Goal: Task Accomplishment & Management: Use online tool/utility

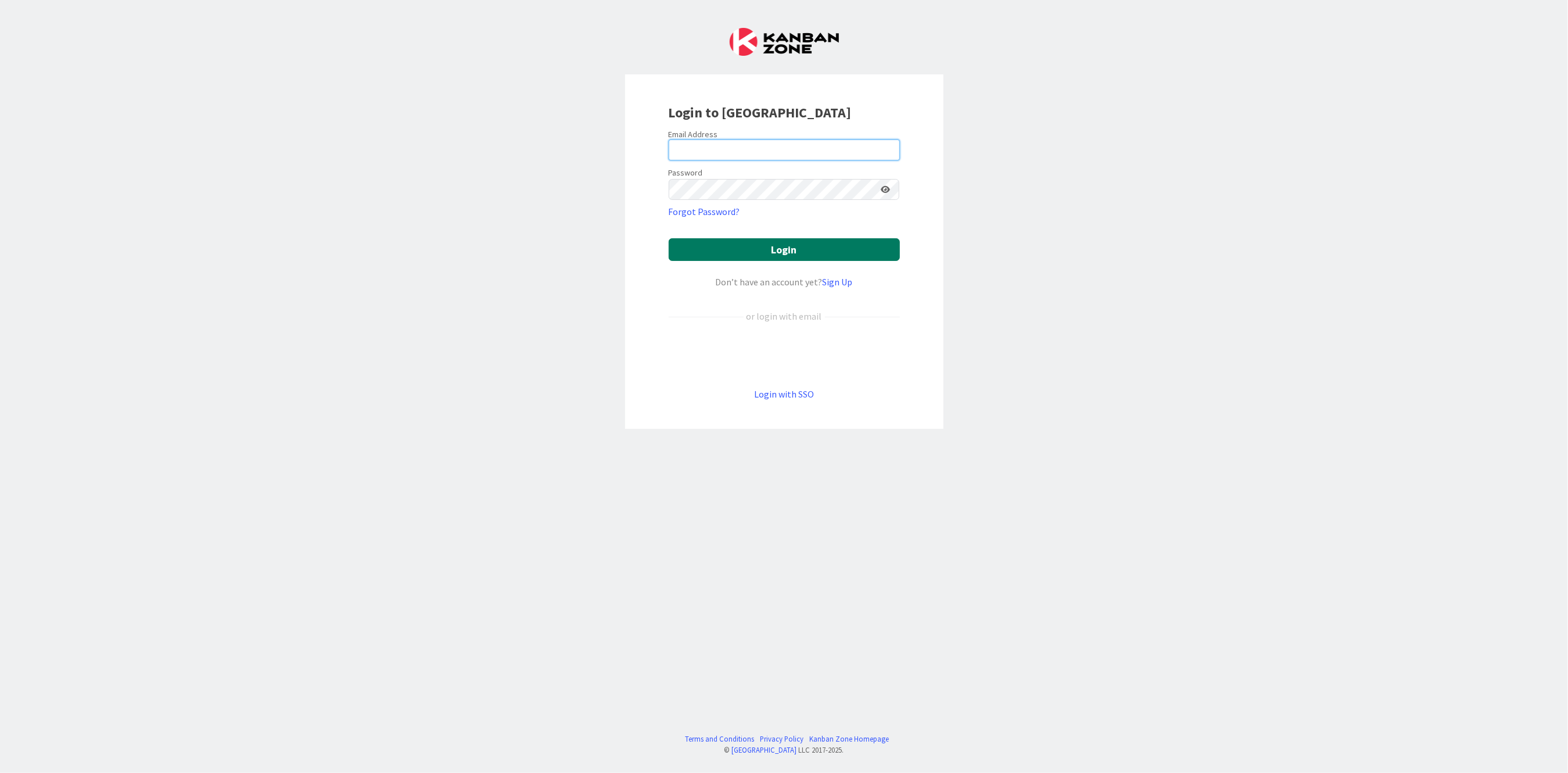
type input "[PERSON_NAME][EMAIL_ADDRESS][PERSON_NAME][DOMAIN_NAME][US_STATE]"
click at [722, 245] on button "Login" at bounding box center [784, 250] width 231 height 23
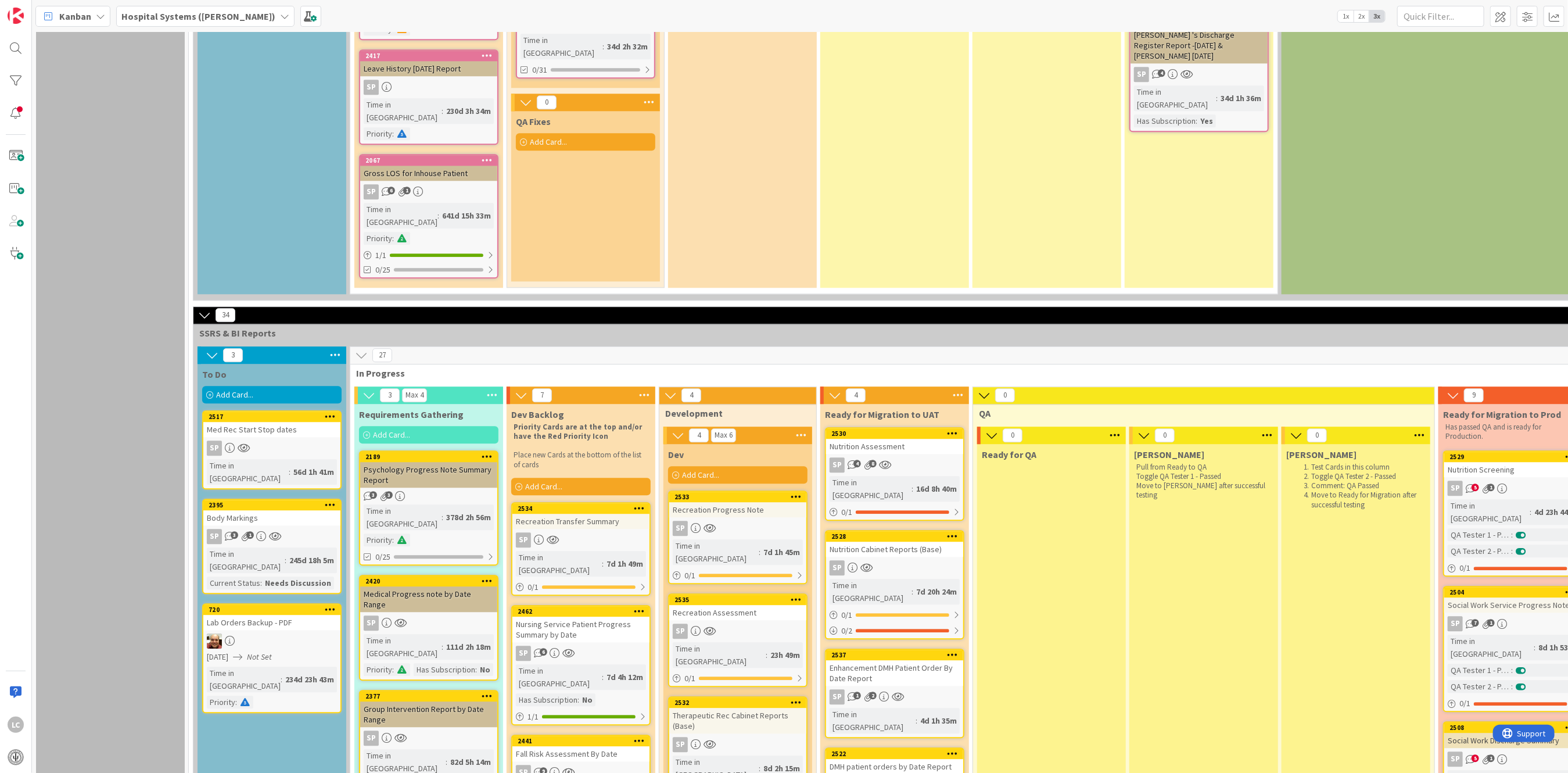
scroll to position [2090, 0]
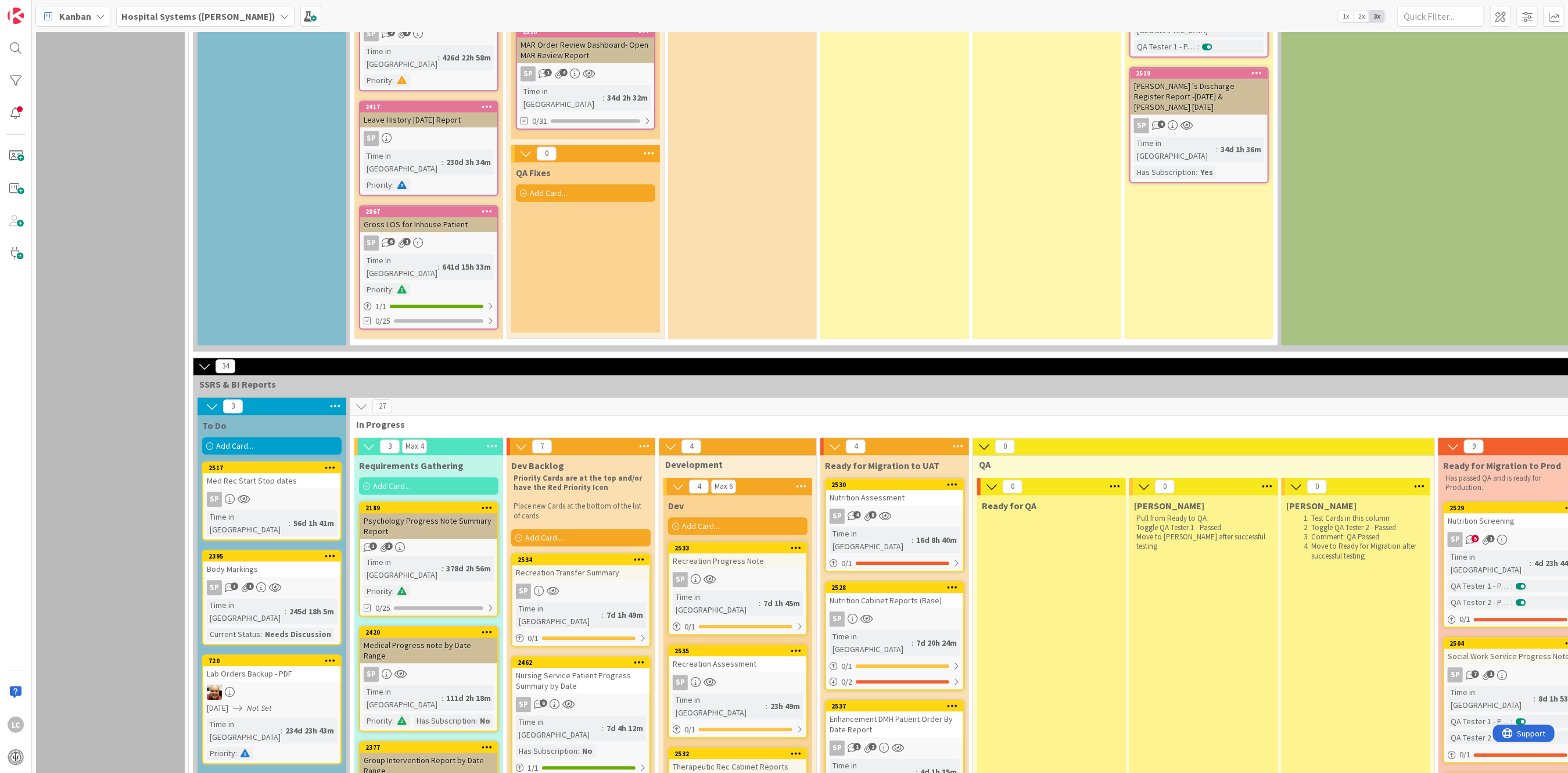
click at [217, 441] on span "Add Card..." at bounding box center [235, 445] width 37 height 10
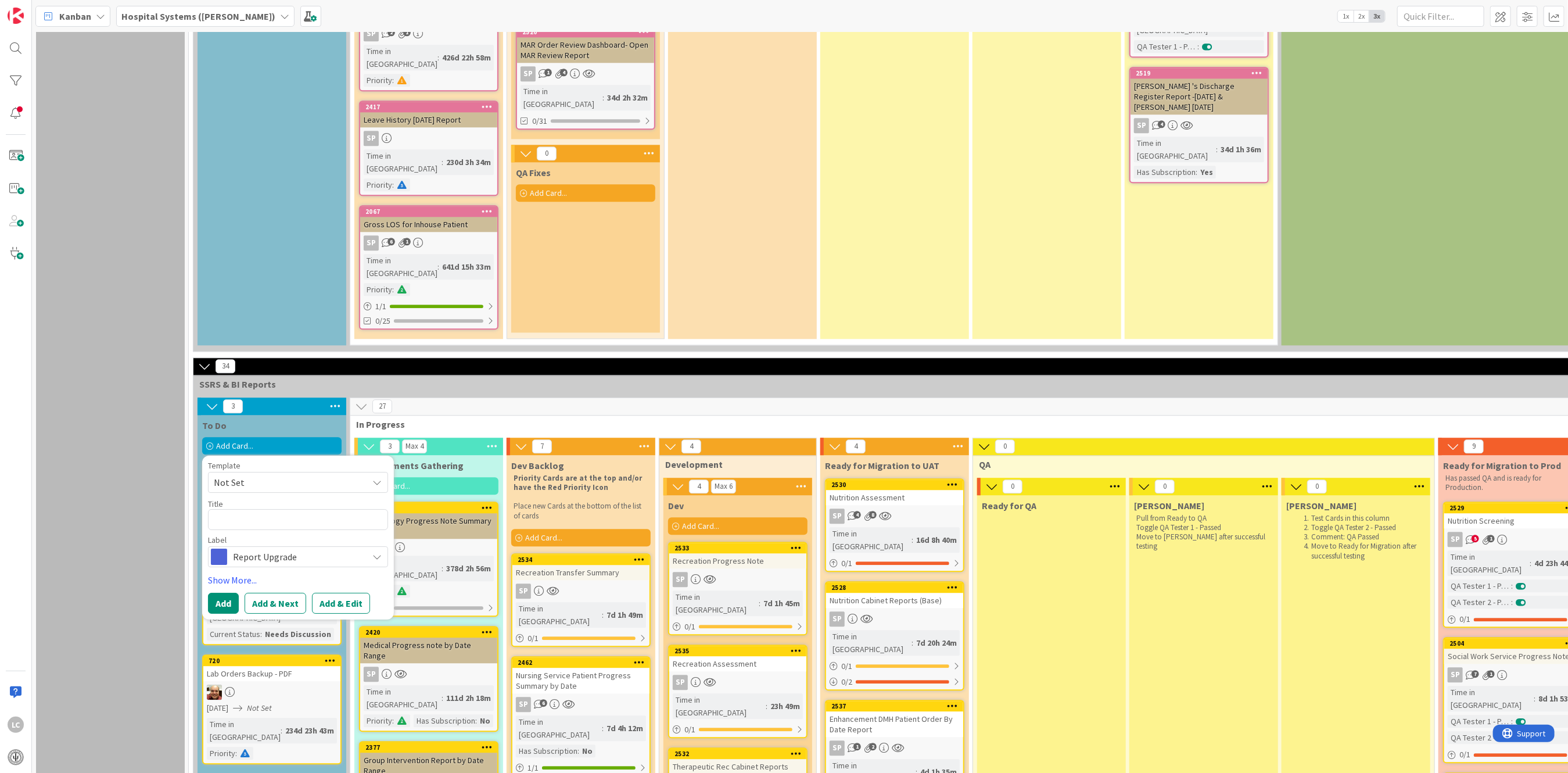
click at [373, 477] on icon at bounding box center [376, 481] width 9 height 9
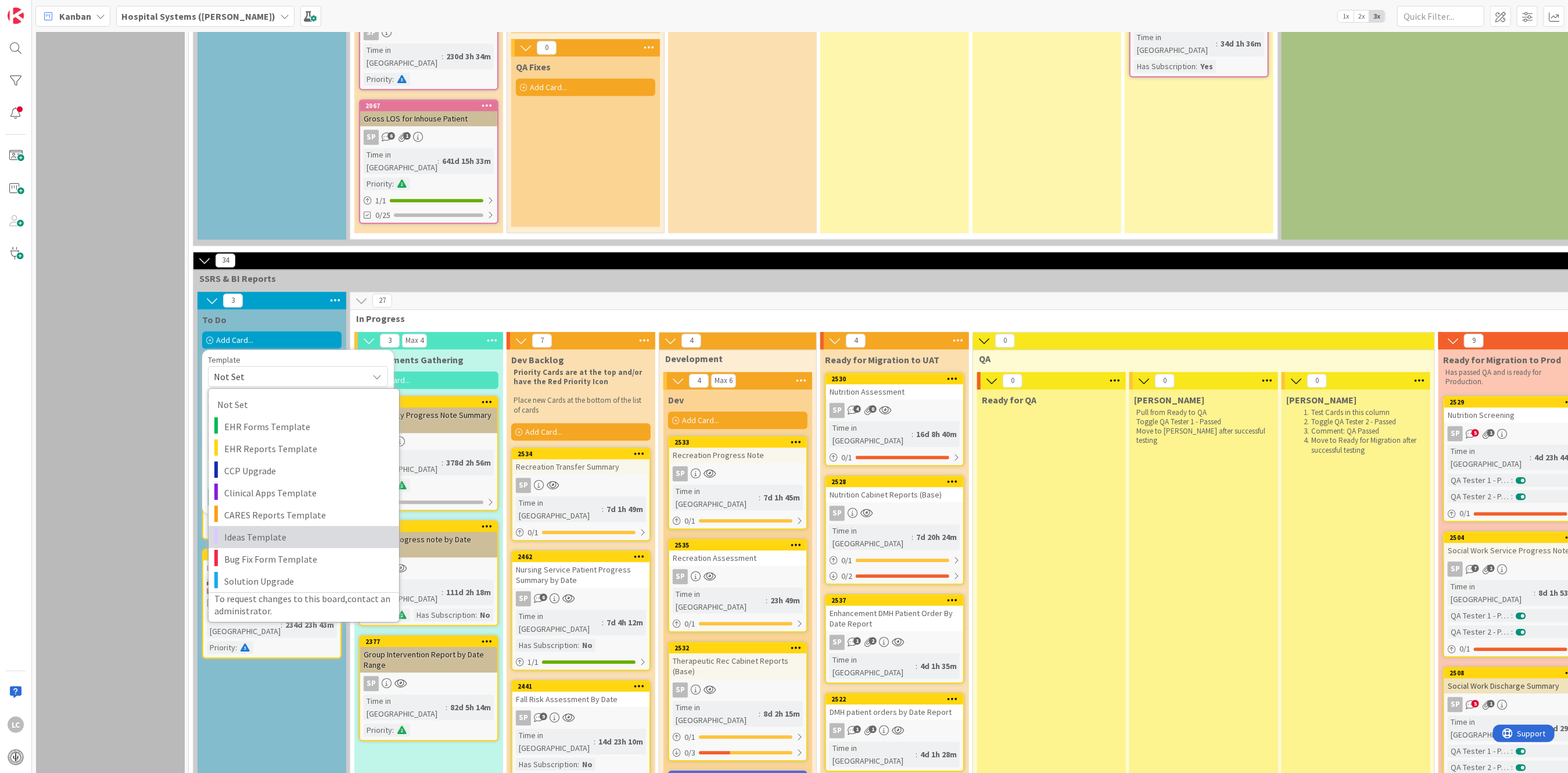
scroll to position [2168, 0]
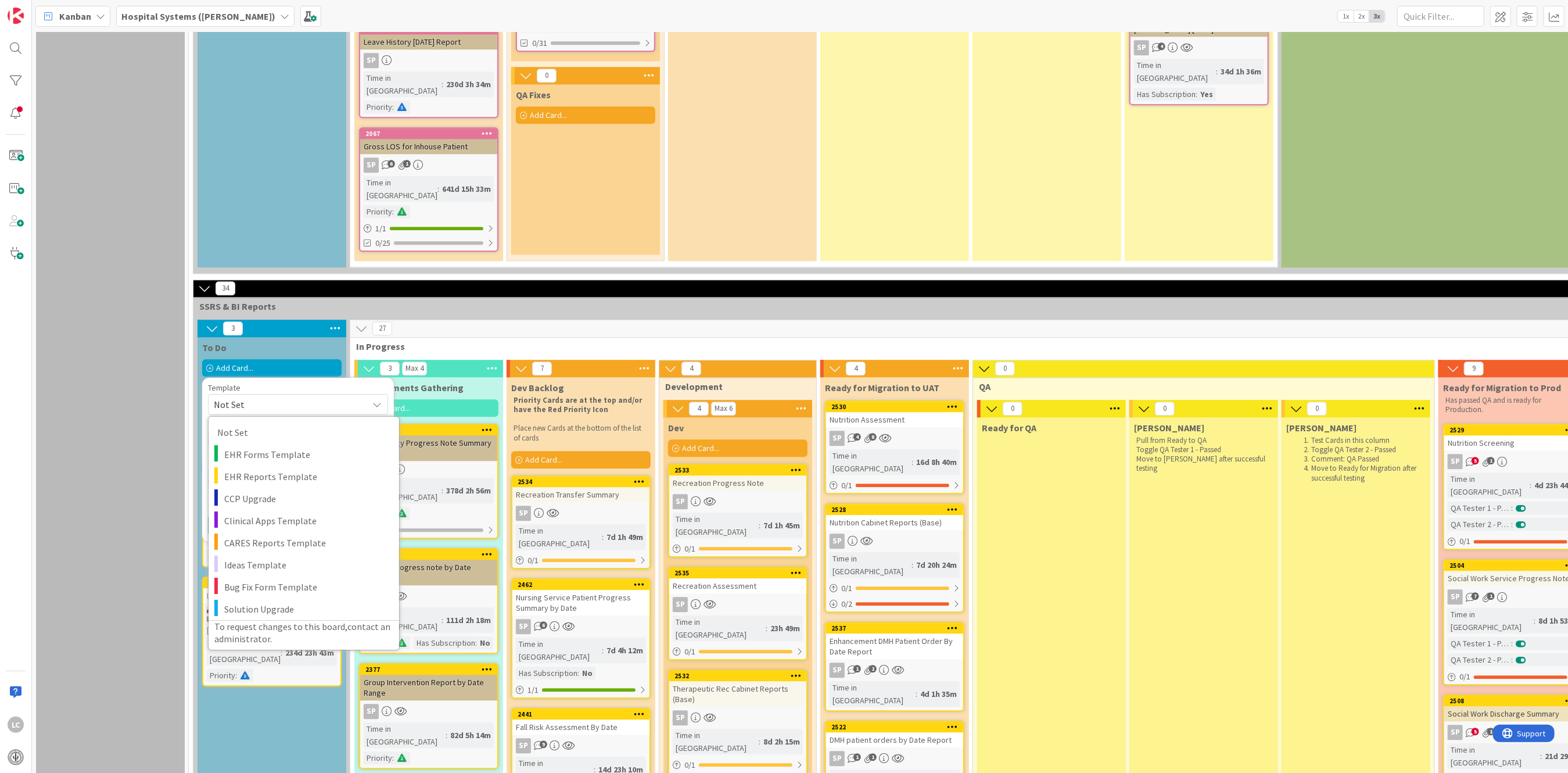
click at [65, 281] on div "Backlog Add Card... 1061 Med Refill - [PERSON_NAME] Time in [GEOGRAPHIC_DATA] :…" at bounding box center [110, 145] width 149 height 4521
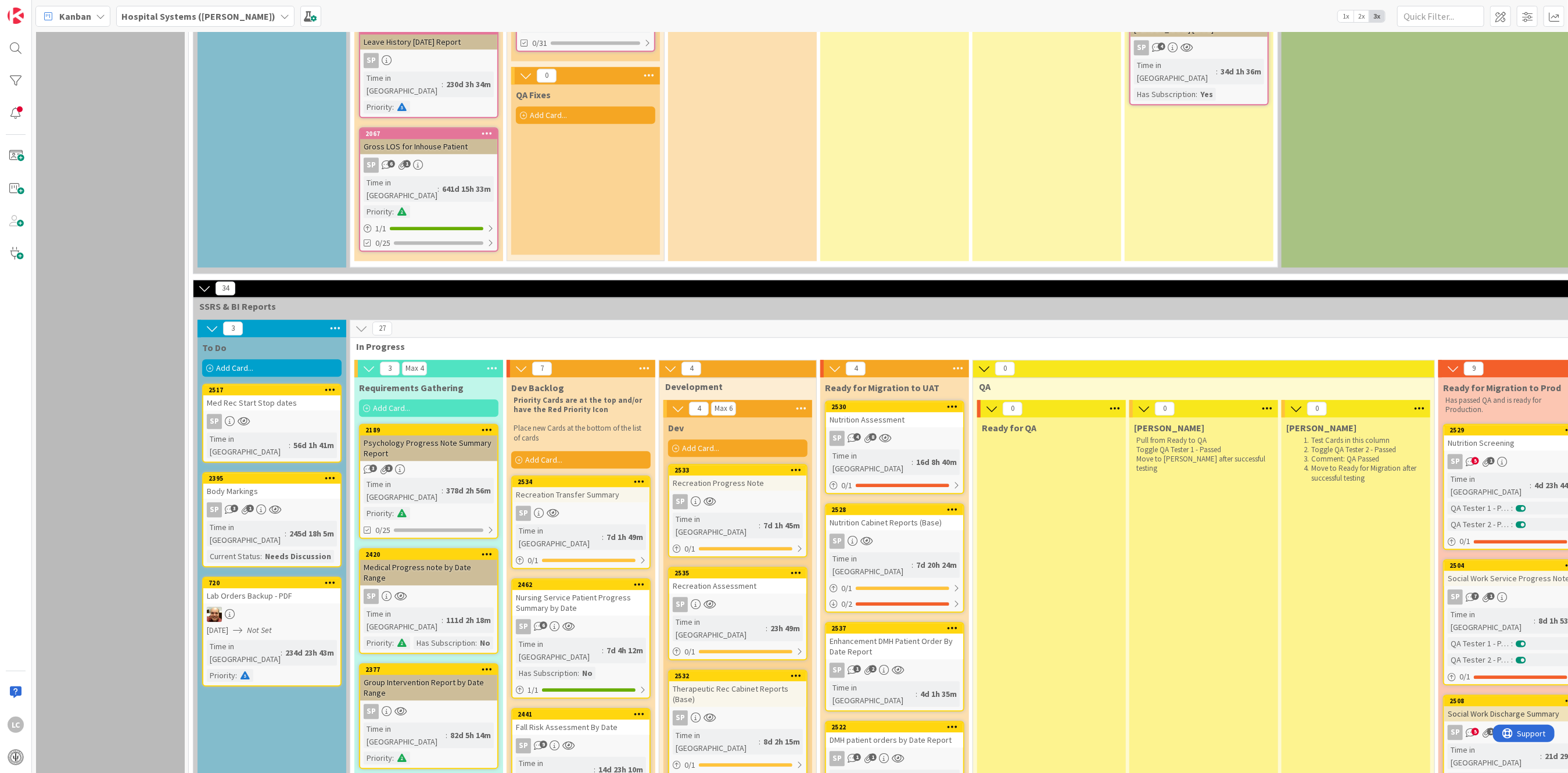
click at [223, 363] on span "Add Card..." at bounding box center [235, 368] width 37 height 10
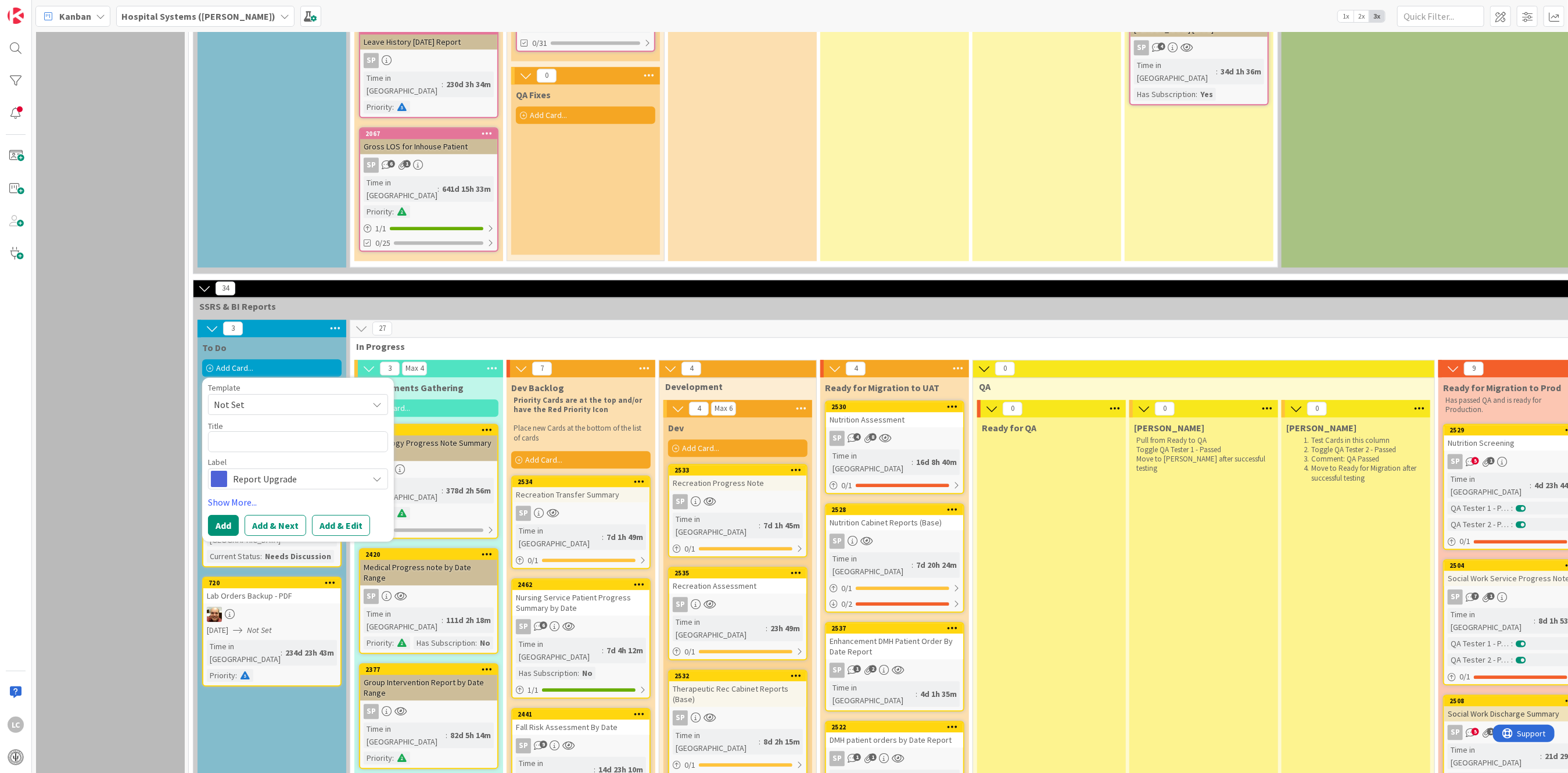
click at [378, 399] on icon at bounding box center [376, 403] width 9 height 9
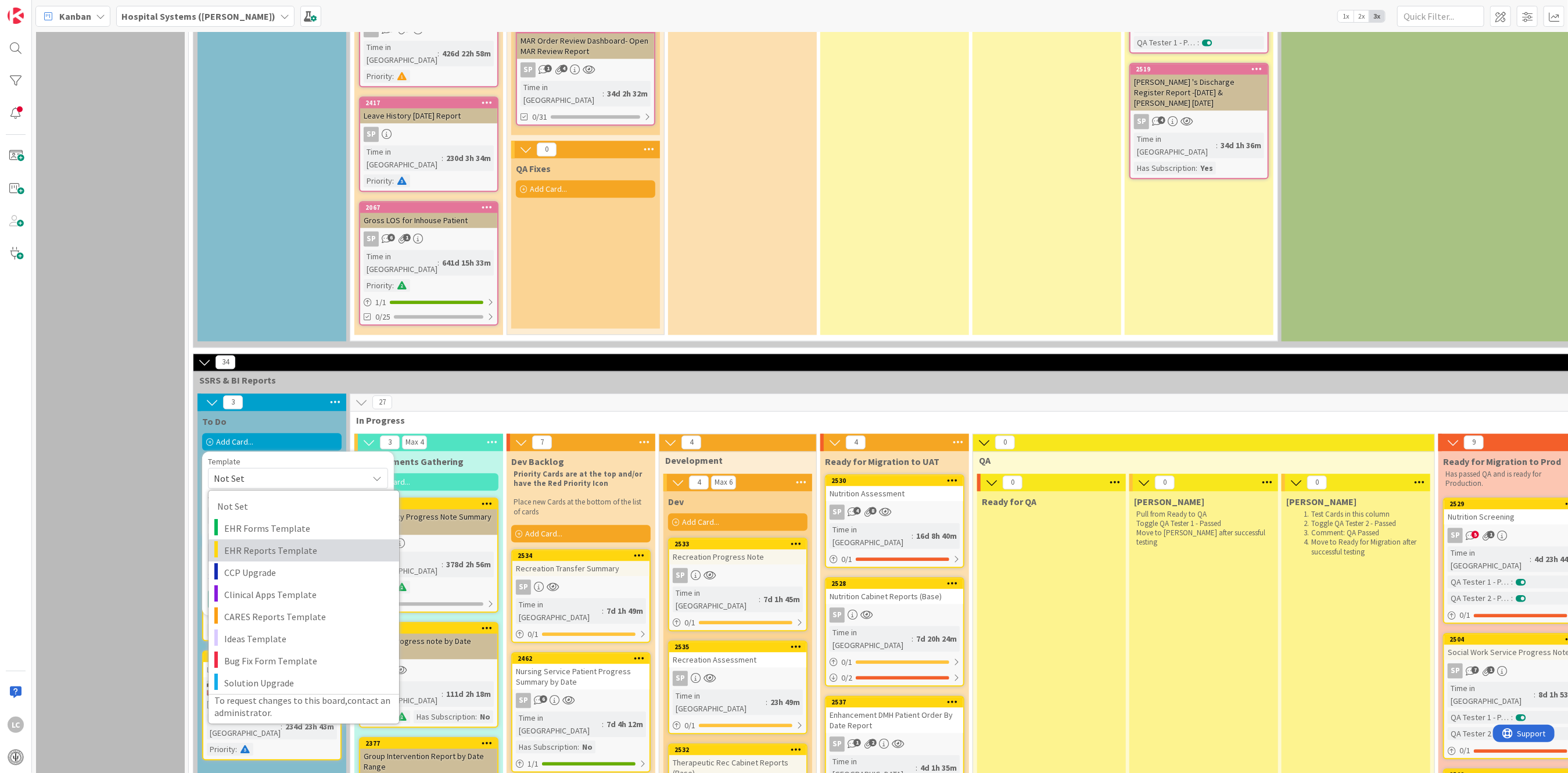
scroll to position [2090, 0]
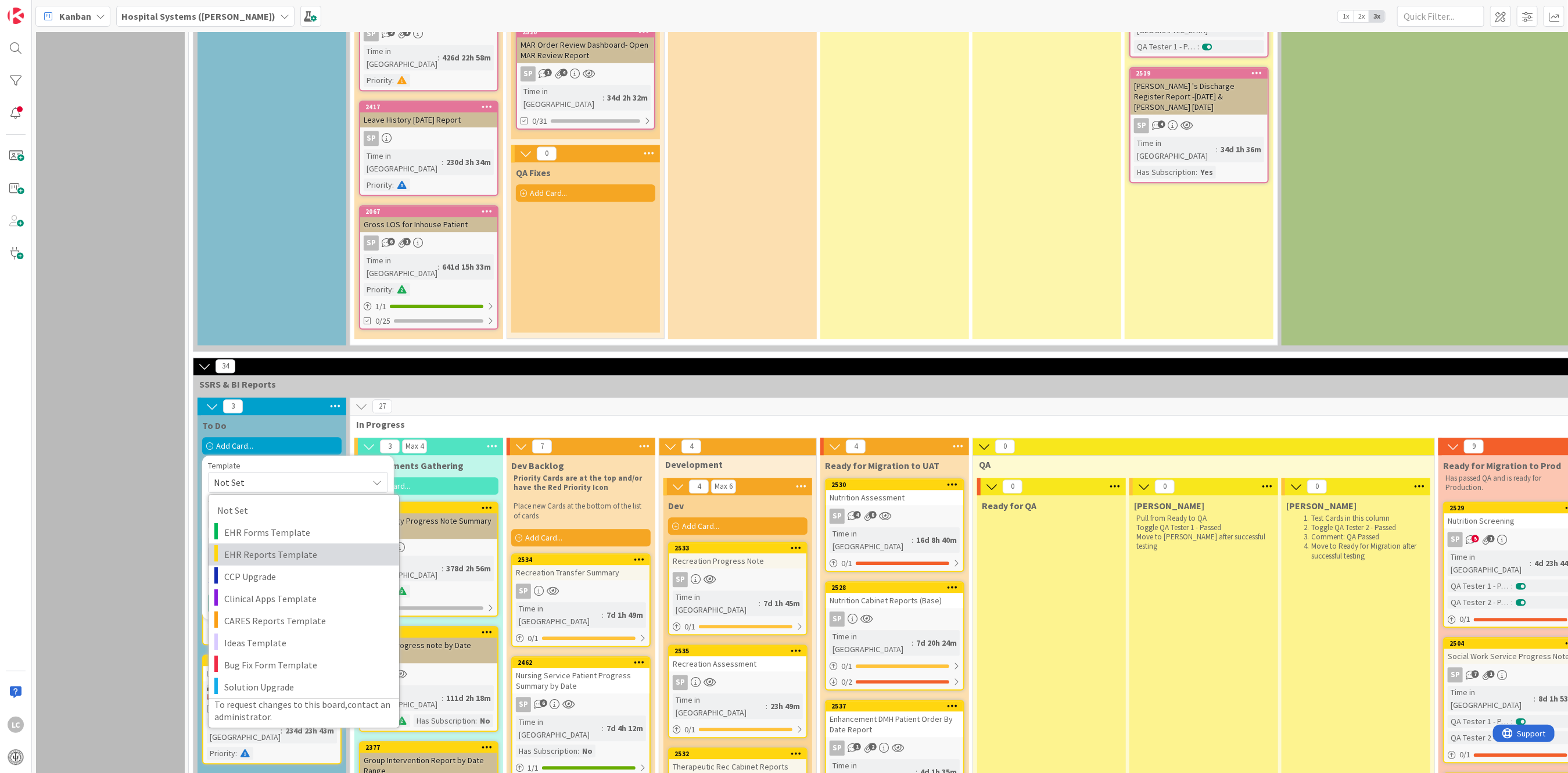
click at [253, 546] on span "EHR Reports Template" at bounding box center [307, 554] width 166 height 15
type textarea "x"
type textarea "EHR Reports Template"
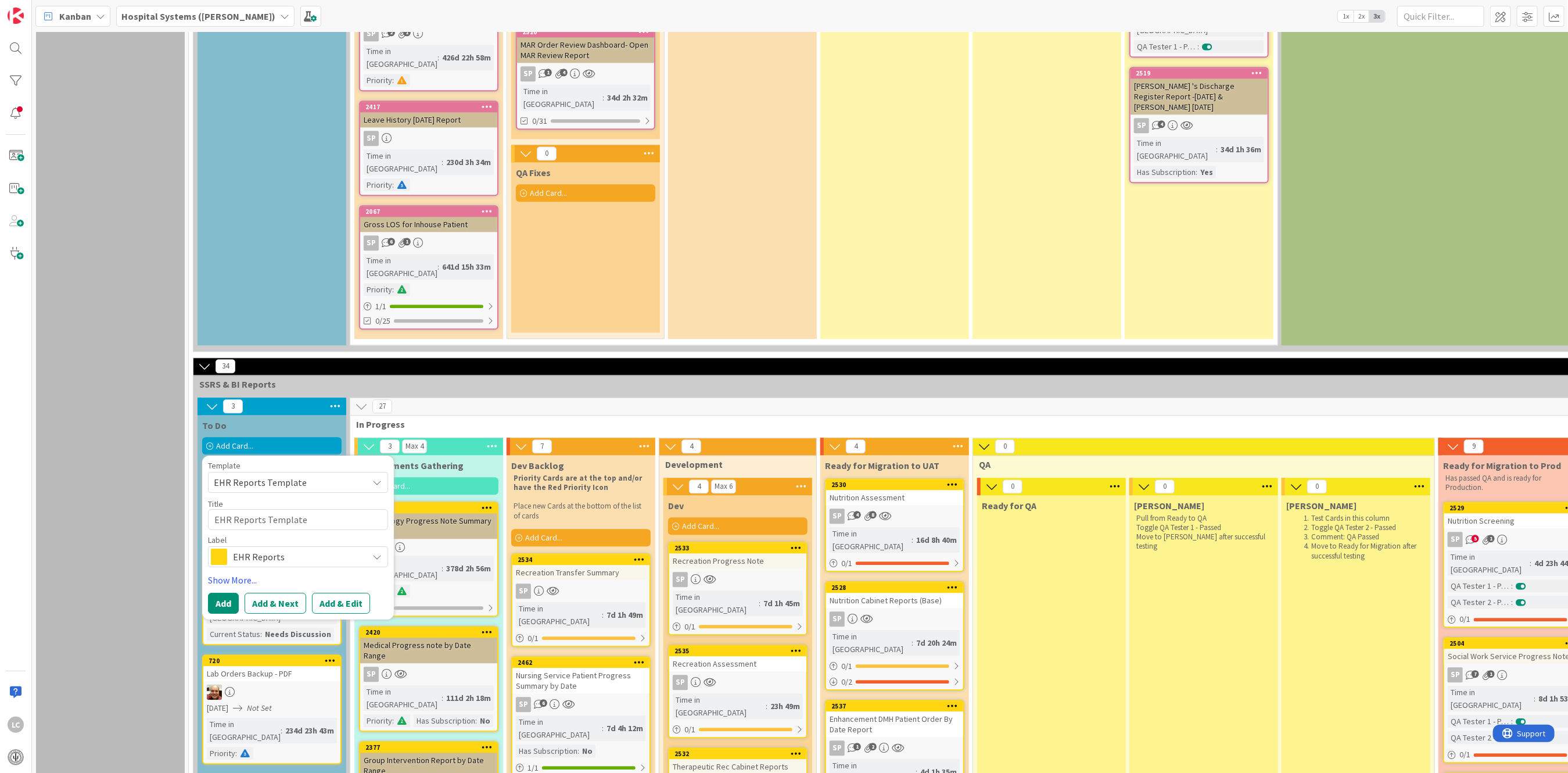
click at [312, 474] on span "EHR Reports Template" at bounding box center [286, 482] width 145 height 15
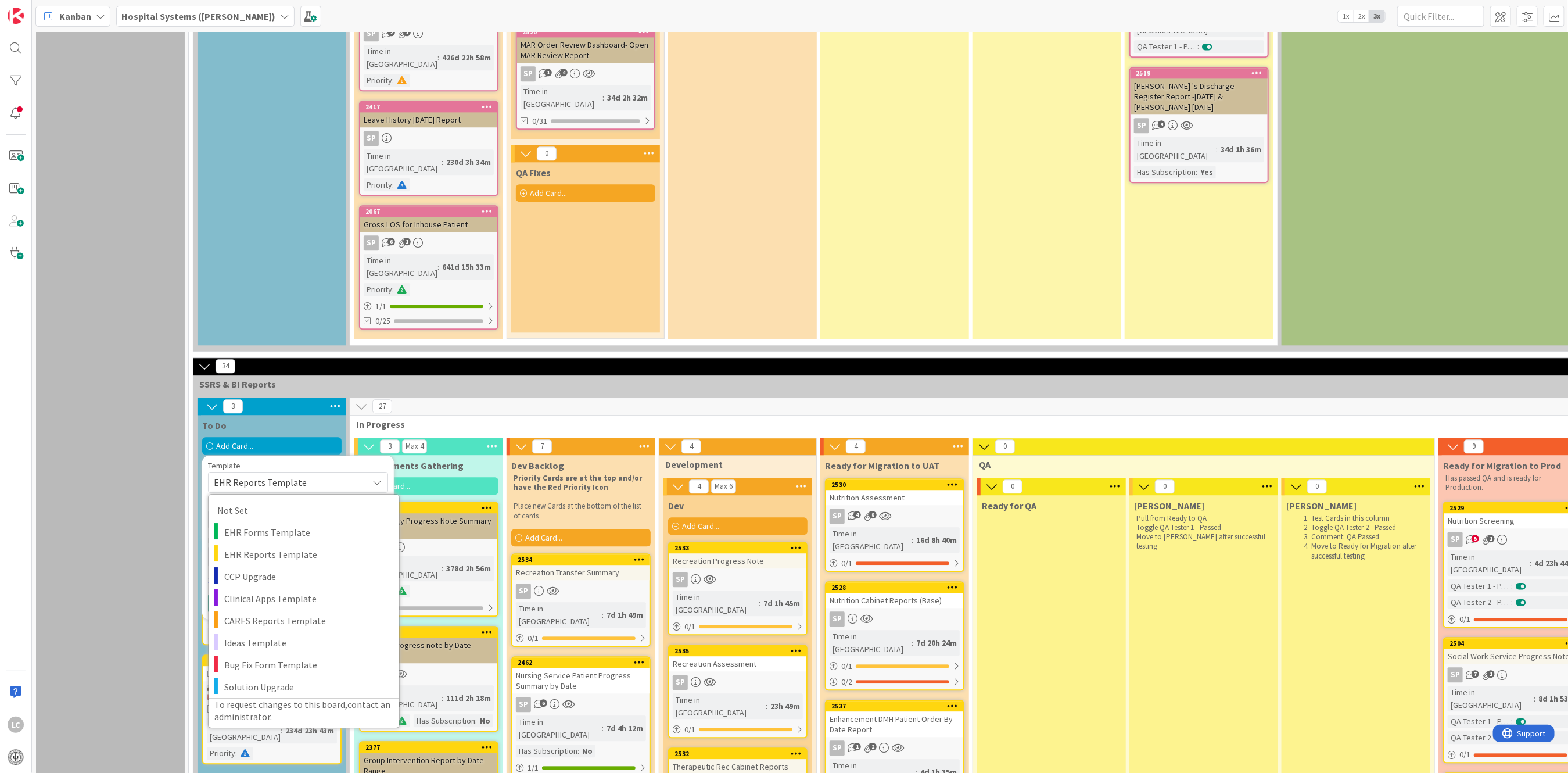
click at [309, 474] on span "EHR Reports Template" at bounding box center [286, 482] width 145 height 15
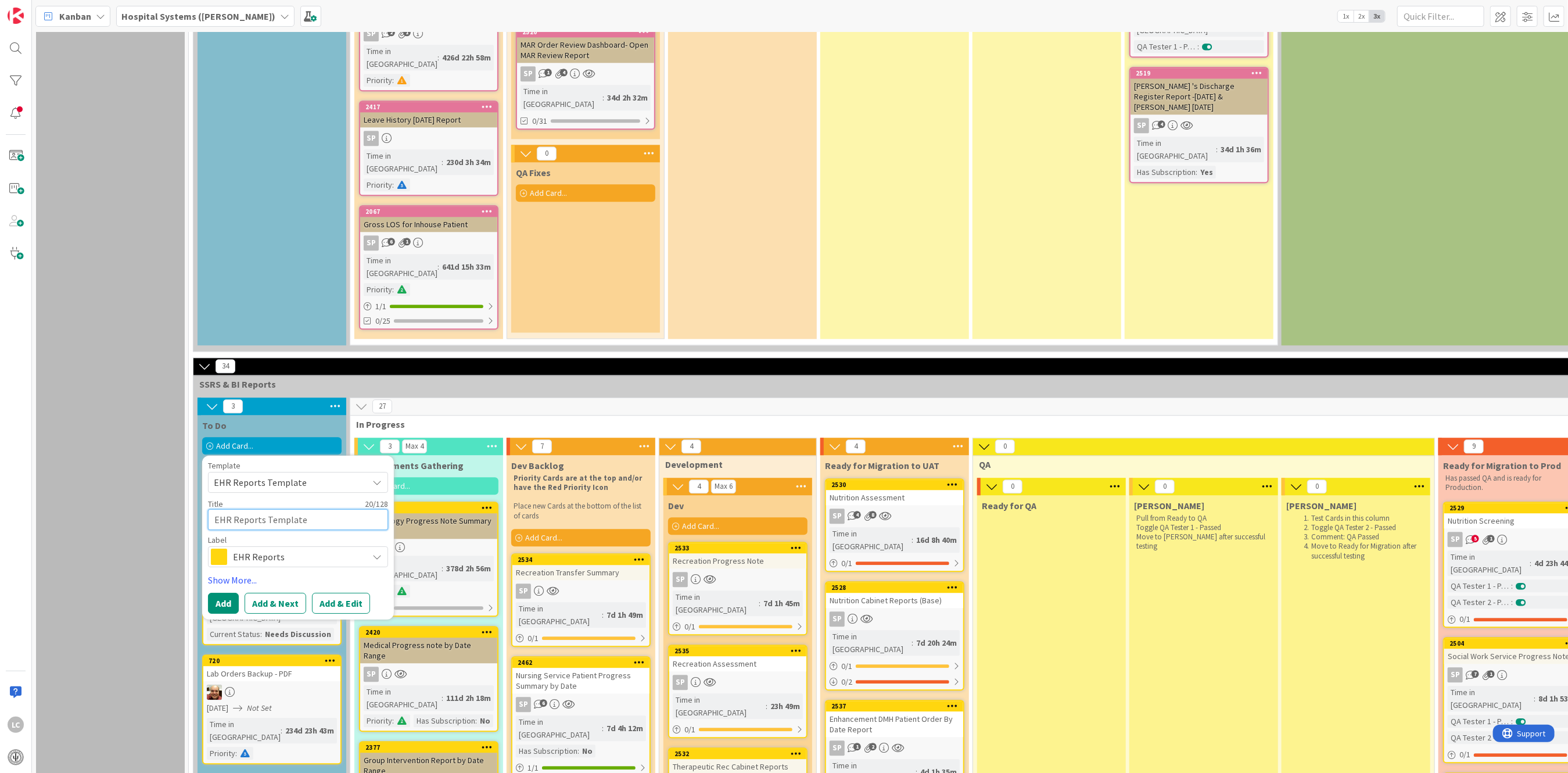
click at [314, 509] on textarea "EHR Reports Template" at bounding box center [298, 519] width 180 height 21
drag, startPoint x: 307, startPoint y: 363, endPoint x: 181, endPoint y: 356, distance: 126.2
type textarea "x"
type textarea "P"
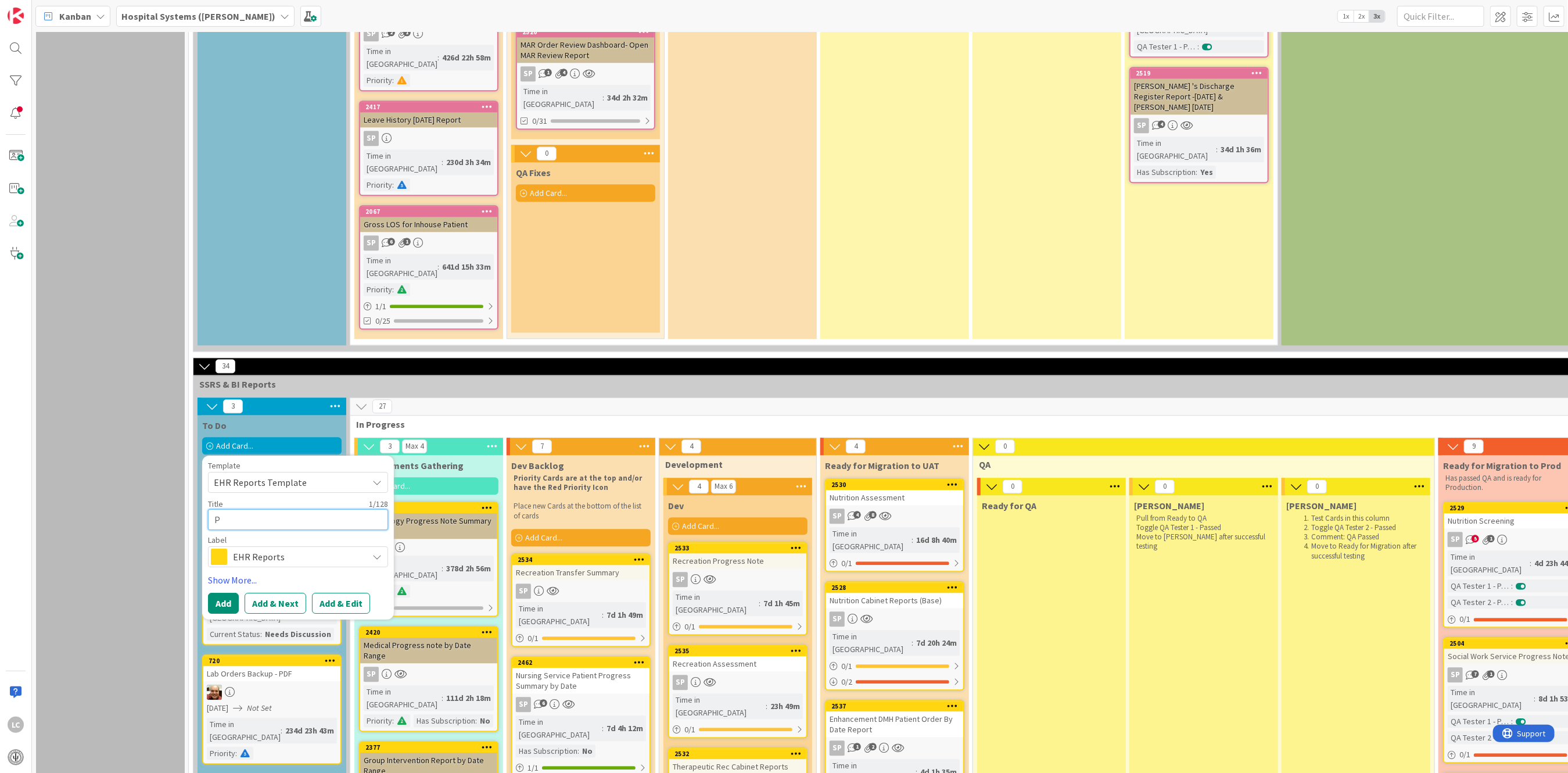
type textarea "x"
type textarea "Po"
type textarea "x"
type textarea "Pow"
type textarea "x"
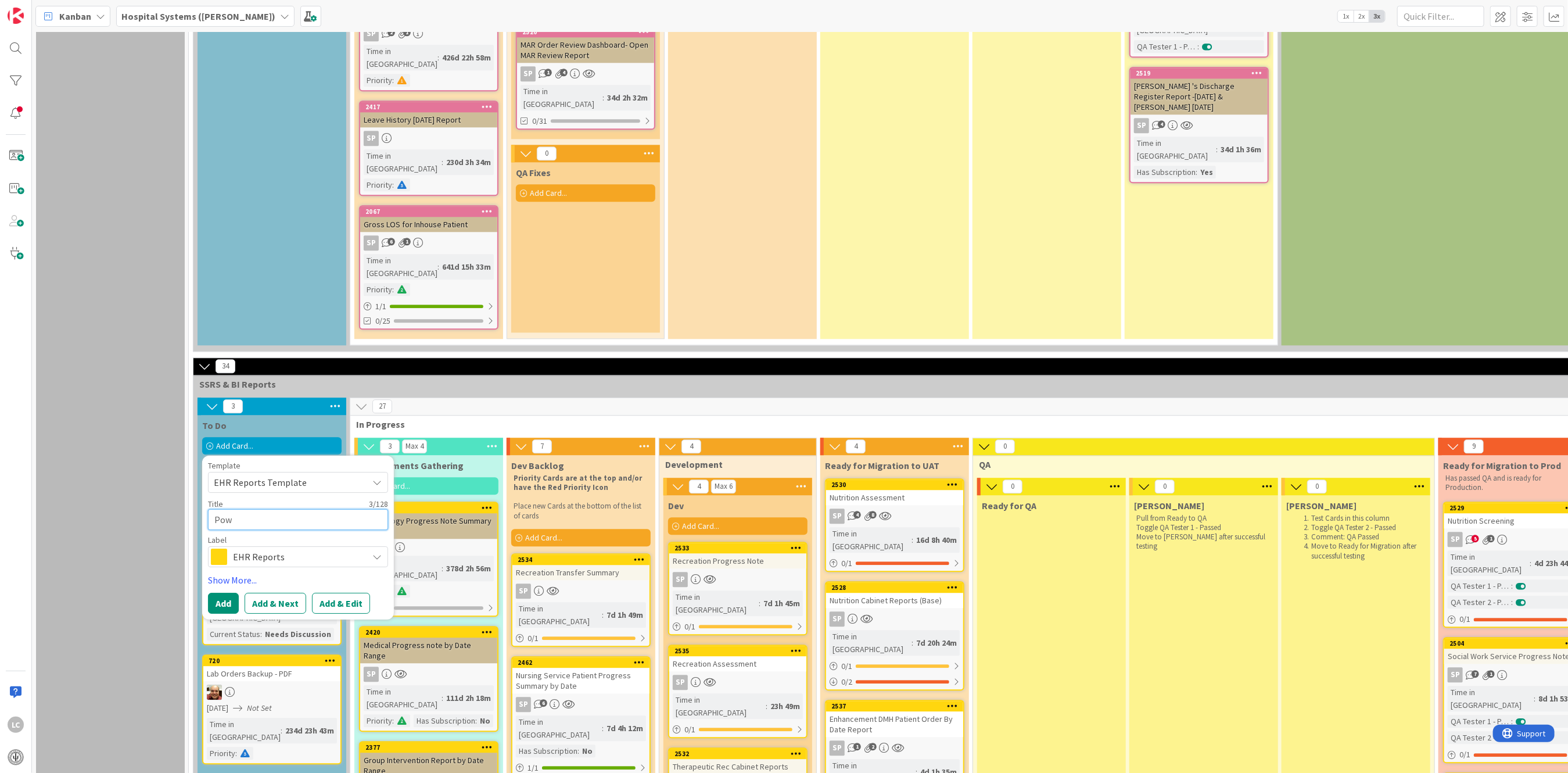
type textarea "[PERSON_NAME]"
type textarea "x"
type textarea "Power"
type textarea "x"
type textarea "Power"
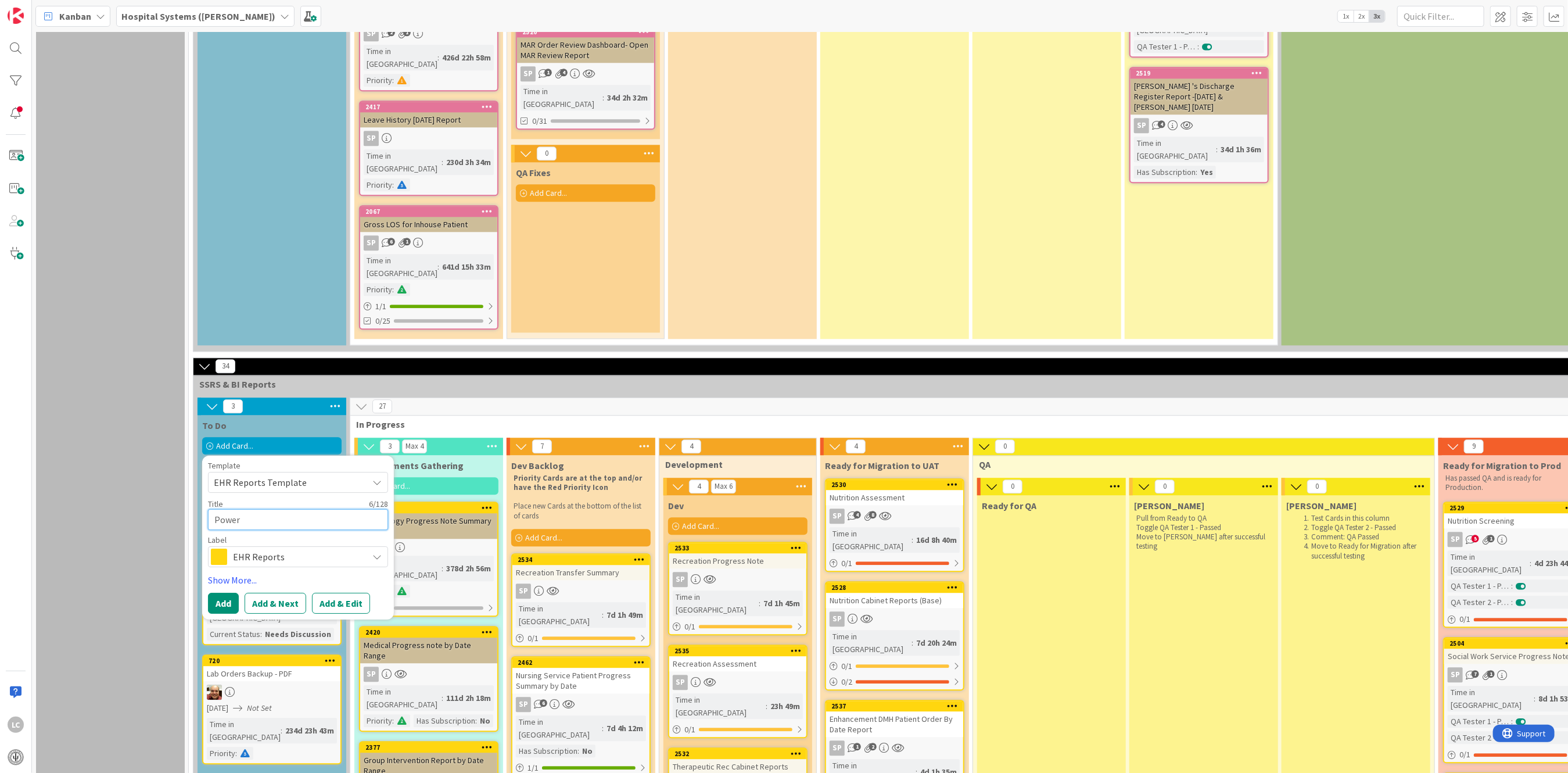
type textarea "x"
type textarea "Power B"
type textarea "x"
type textarea "Power BI"
type textarea "x"
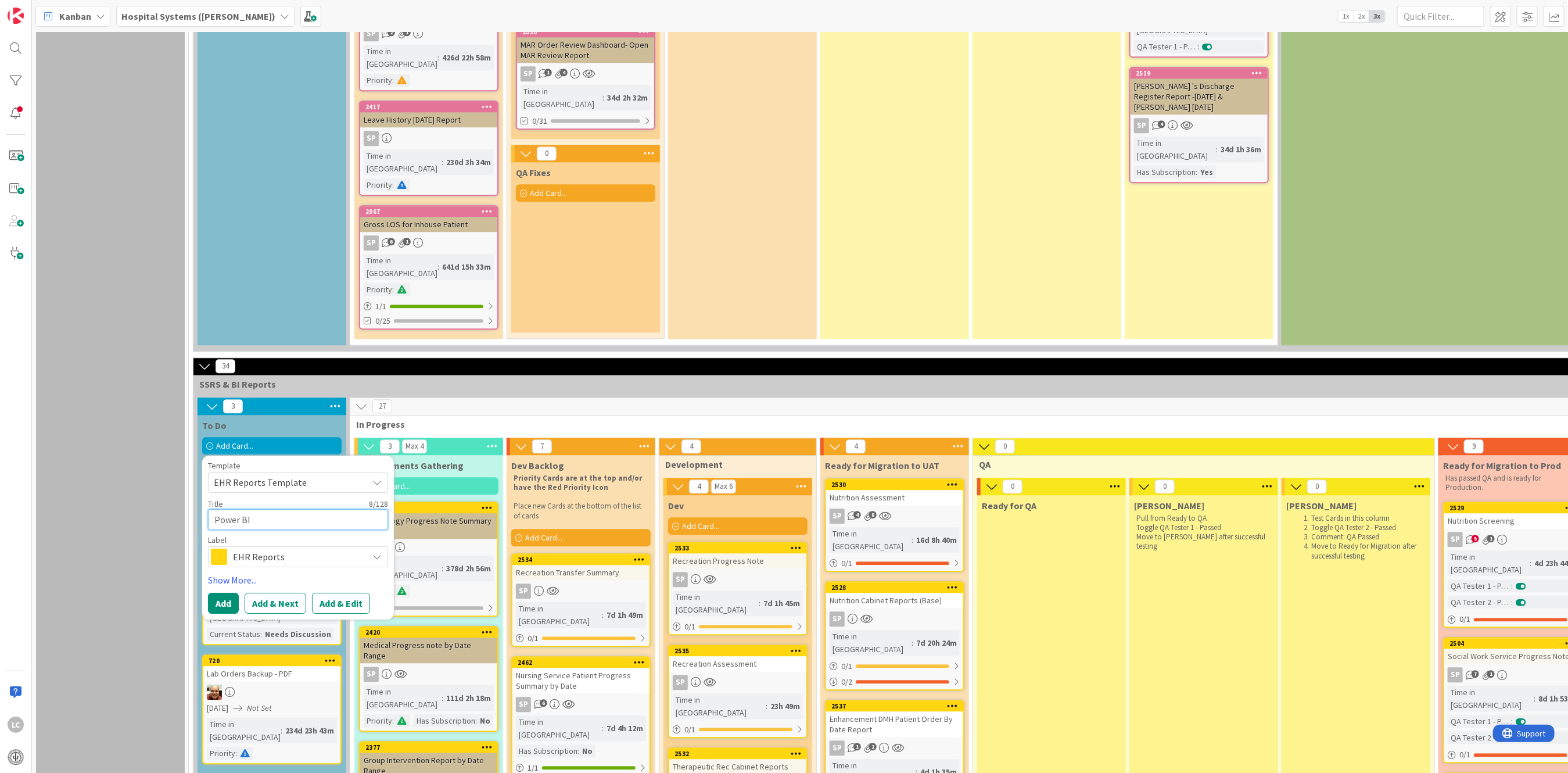
type textarea "Power BI"
type textarea "x"
type textarea "Power BI R"
type textarea "x"
type textarea "Power BI Re"
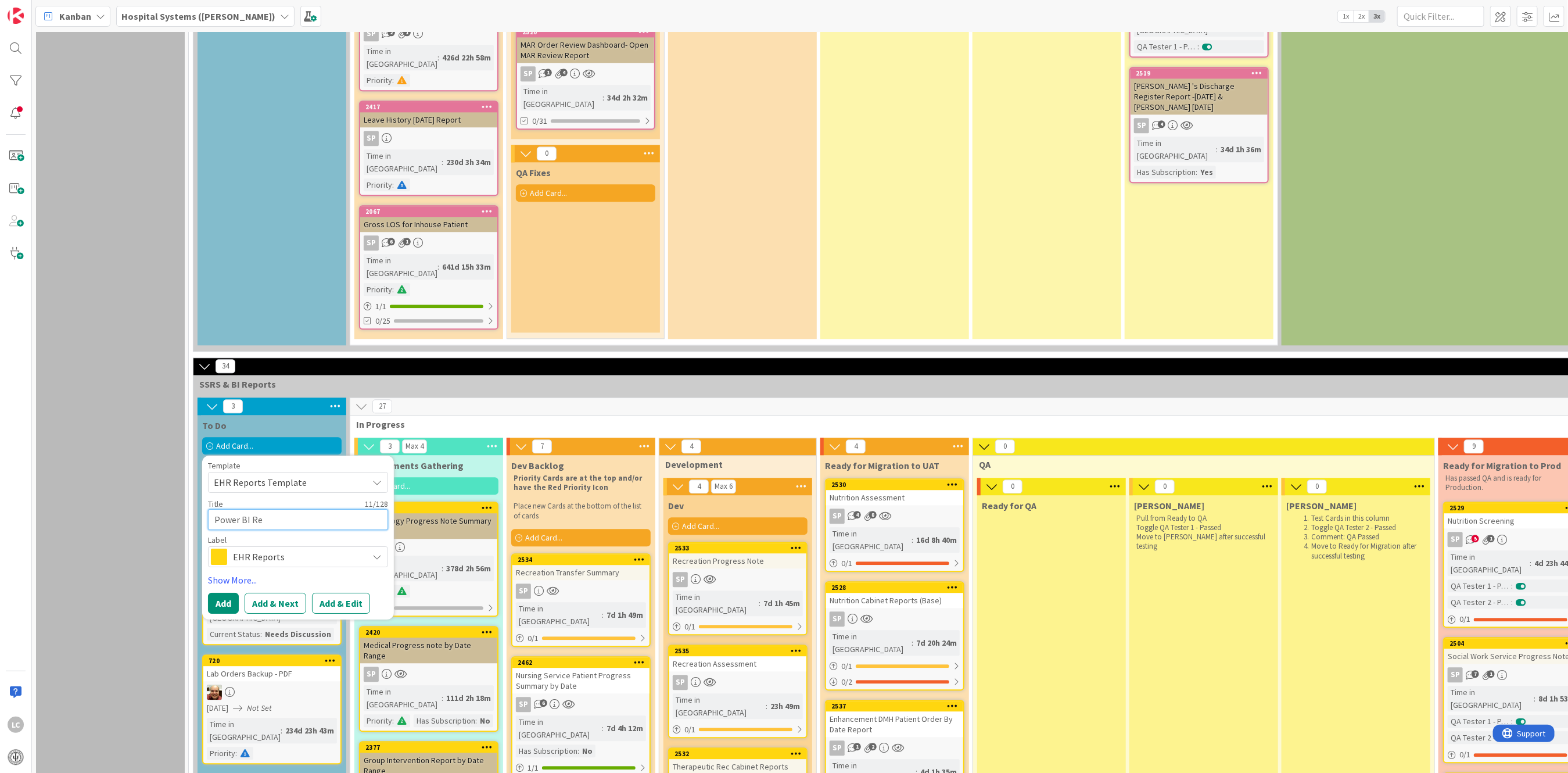
type textarea "x"
type textarea "Power BI Rep"
type textarea "x"
type textarea "Power BI Repo"
type textarea "x"
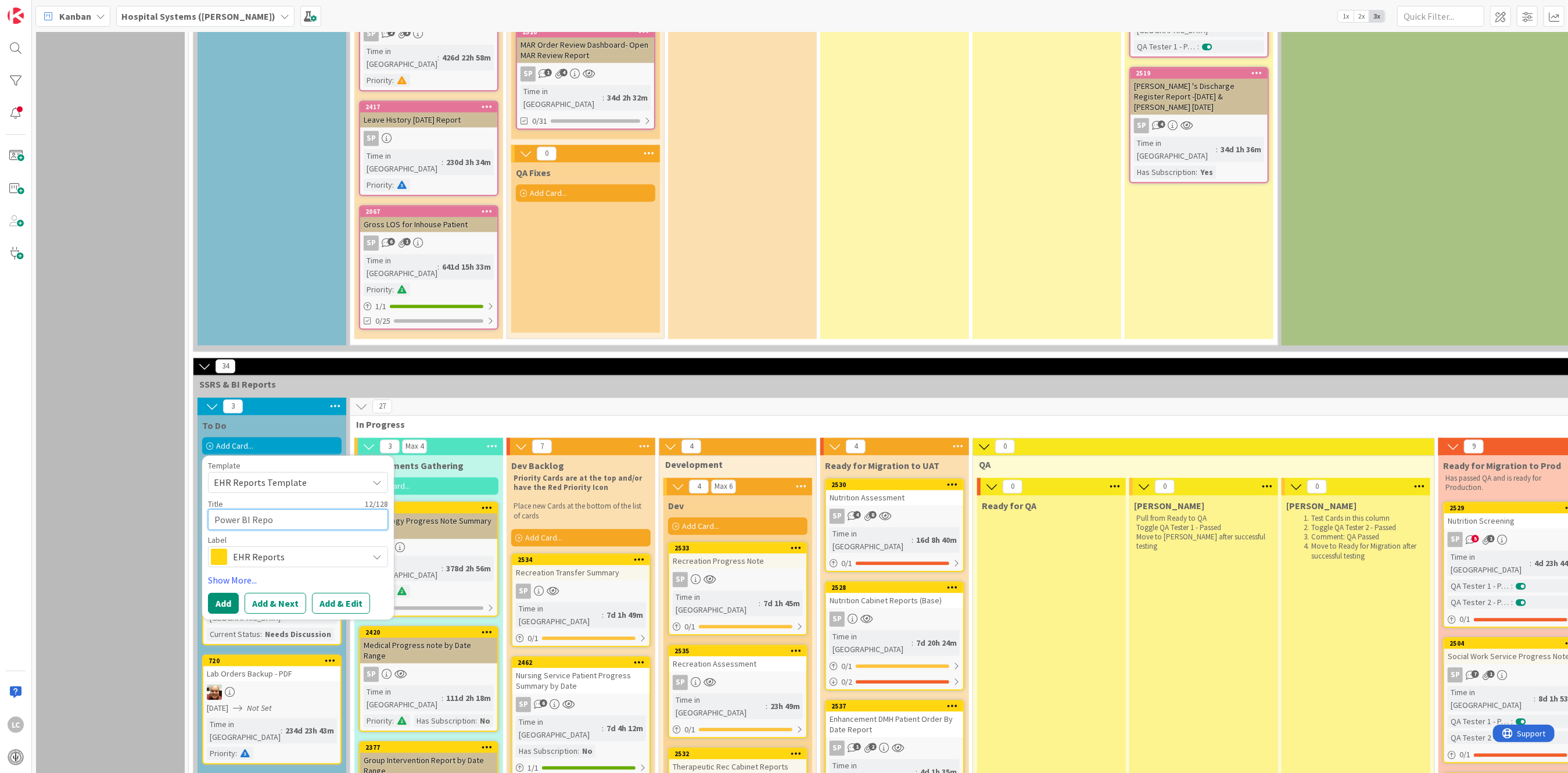
type textarea "Power BI Repor"
type textarea "x"
type textarea "Power BI Report"
type textarea "x"
type textarea "Power BI Report"
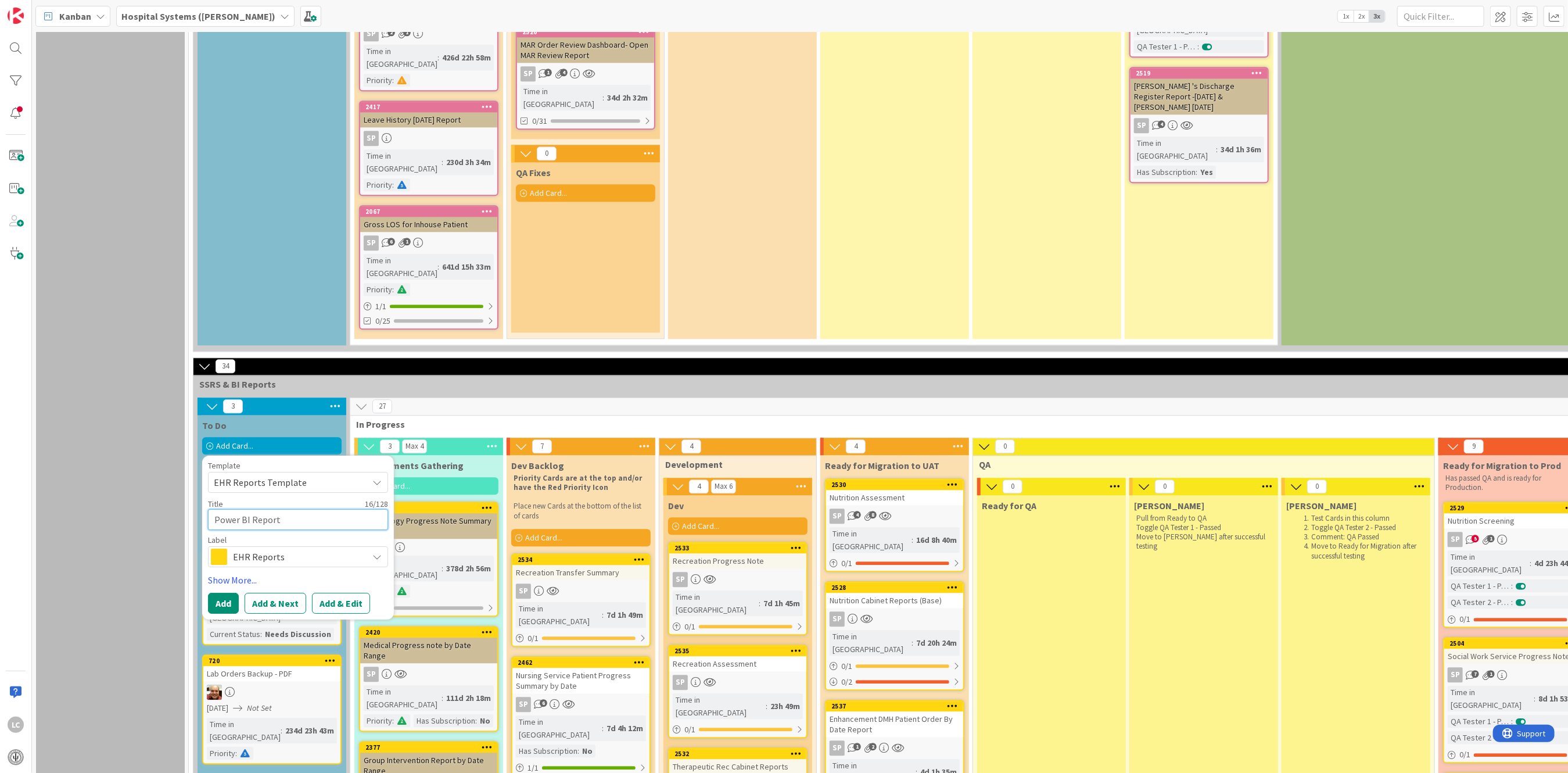
type textarea "x"
type textarea "Power BI Report f"
type textarea "x"
type textarea "Power BI Report fo"
type textarea "x"
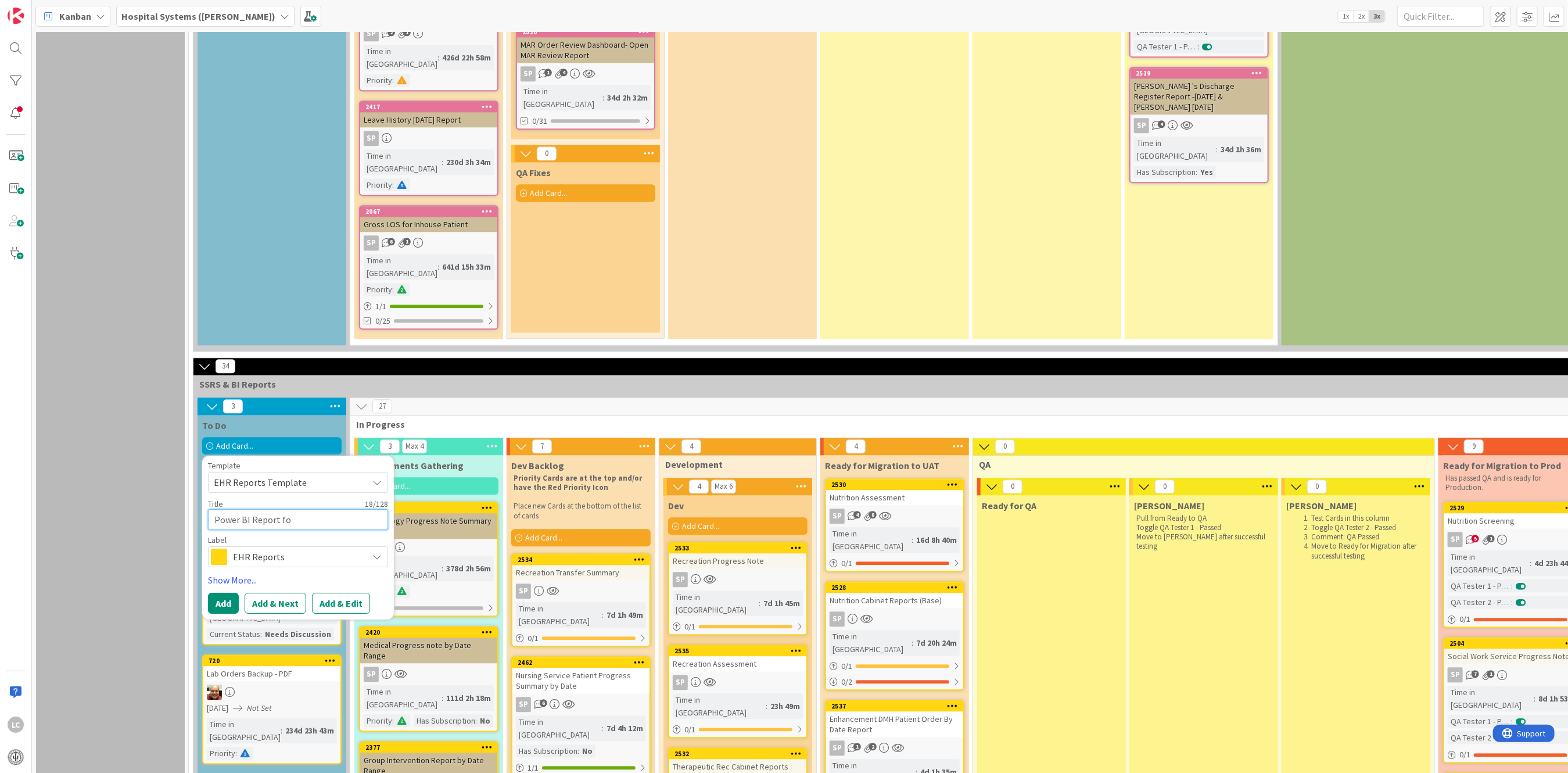
type textarea "Power BI Report for"
type textarea "x"
type textarea "Power BI Report for"
type textarea "x"
type textarea "Power BI Report for H"
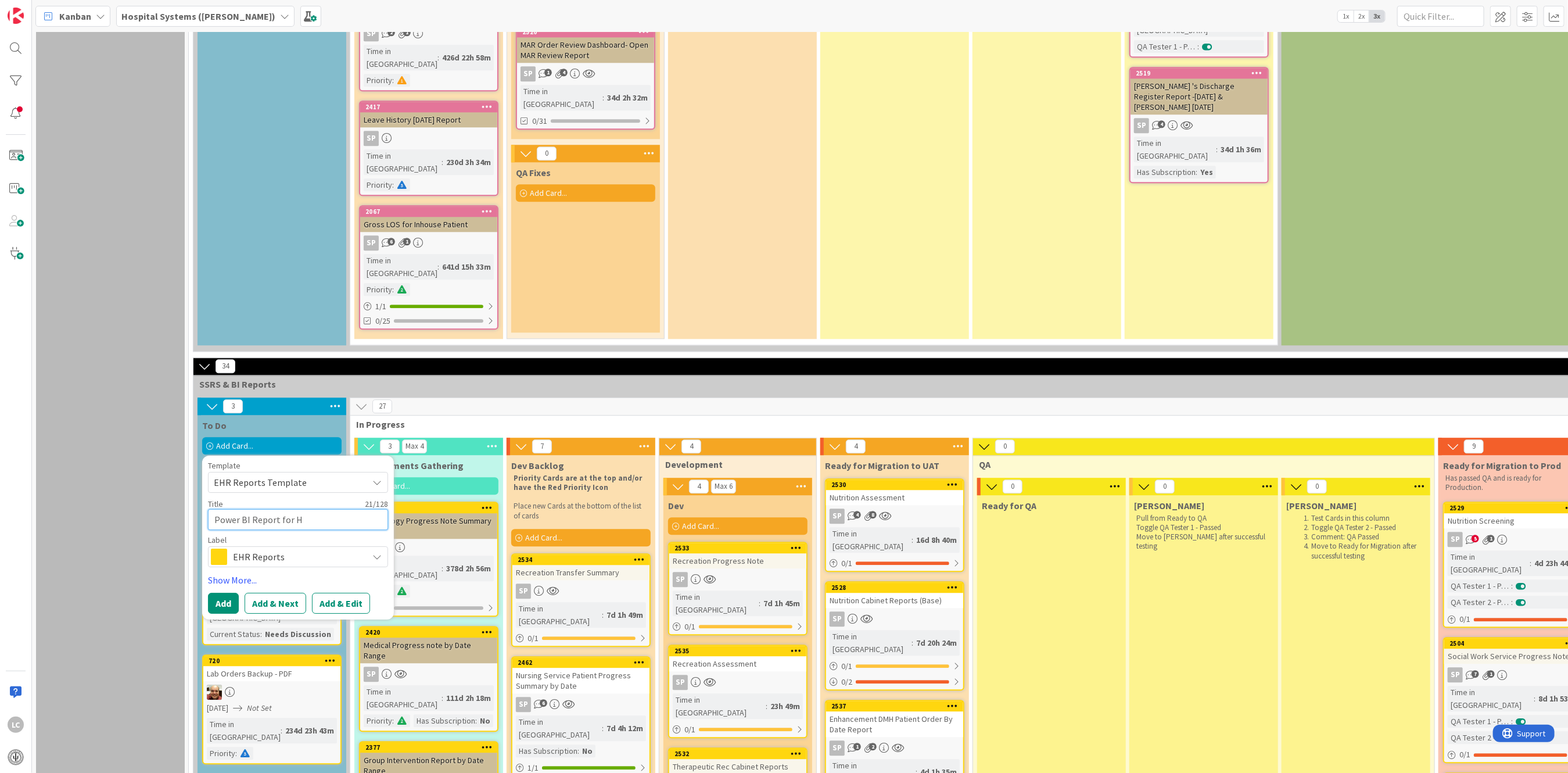
type textarea "x"
type textarea "Power BI Report for Ha"
type textarea "x"
type textarea "Power BI Report for Har"
type textarea "x"
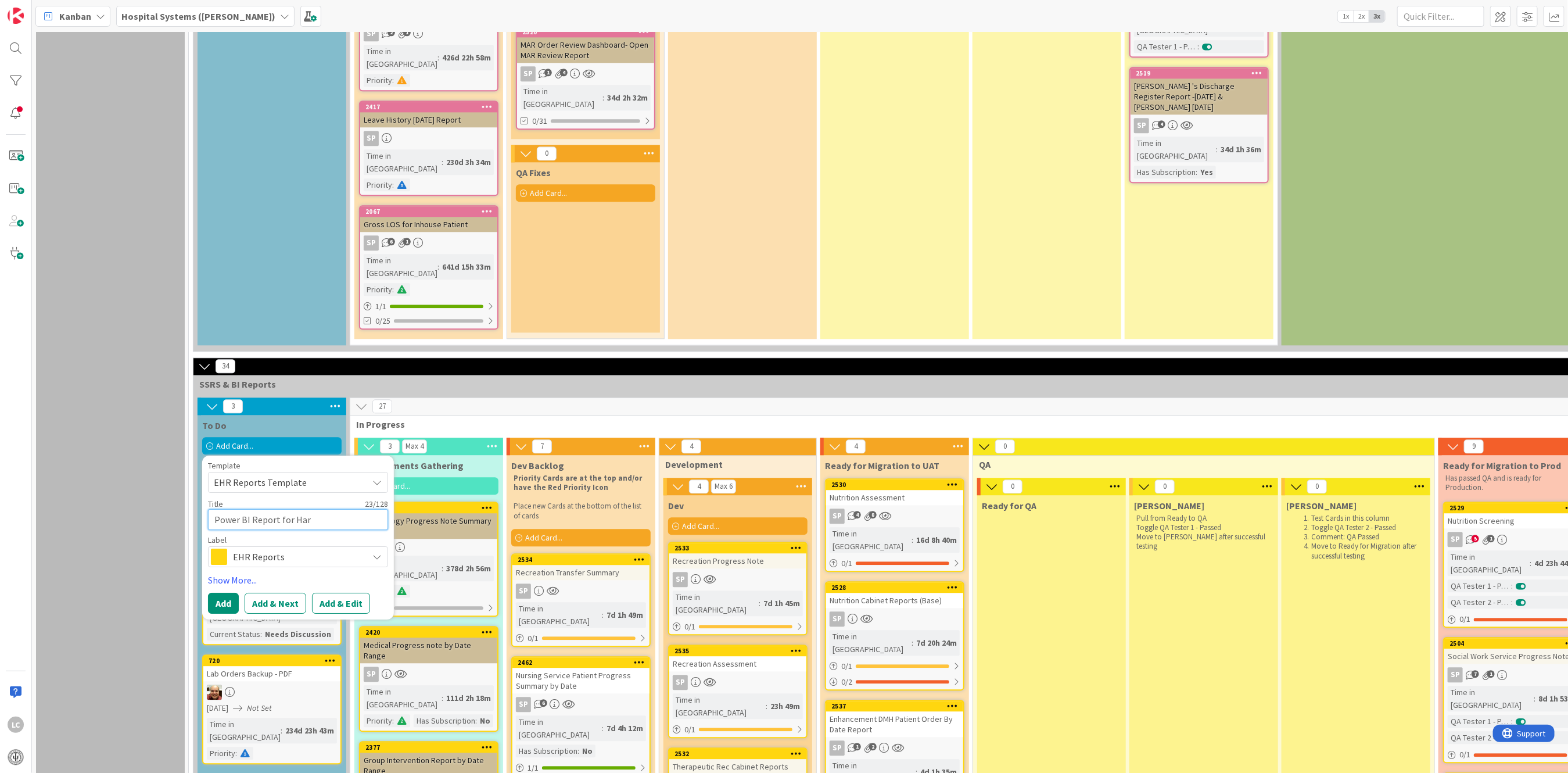
type textarea "Power BI Report for Harp"
type textarea "x"
type textarea "Power BI Report for [PERSON_NAME]"
type textarea "x"
type textarea "Power BI Report for [PERSON_NAME]"
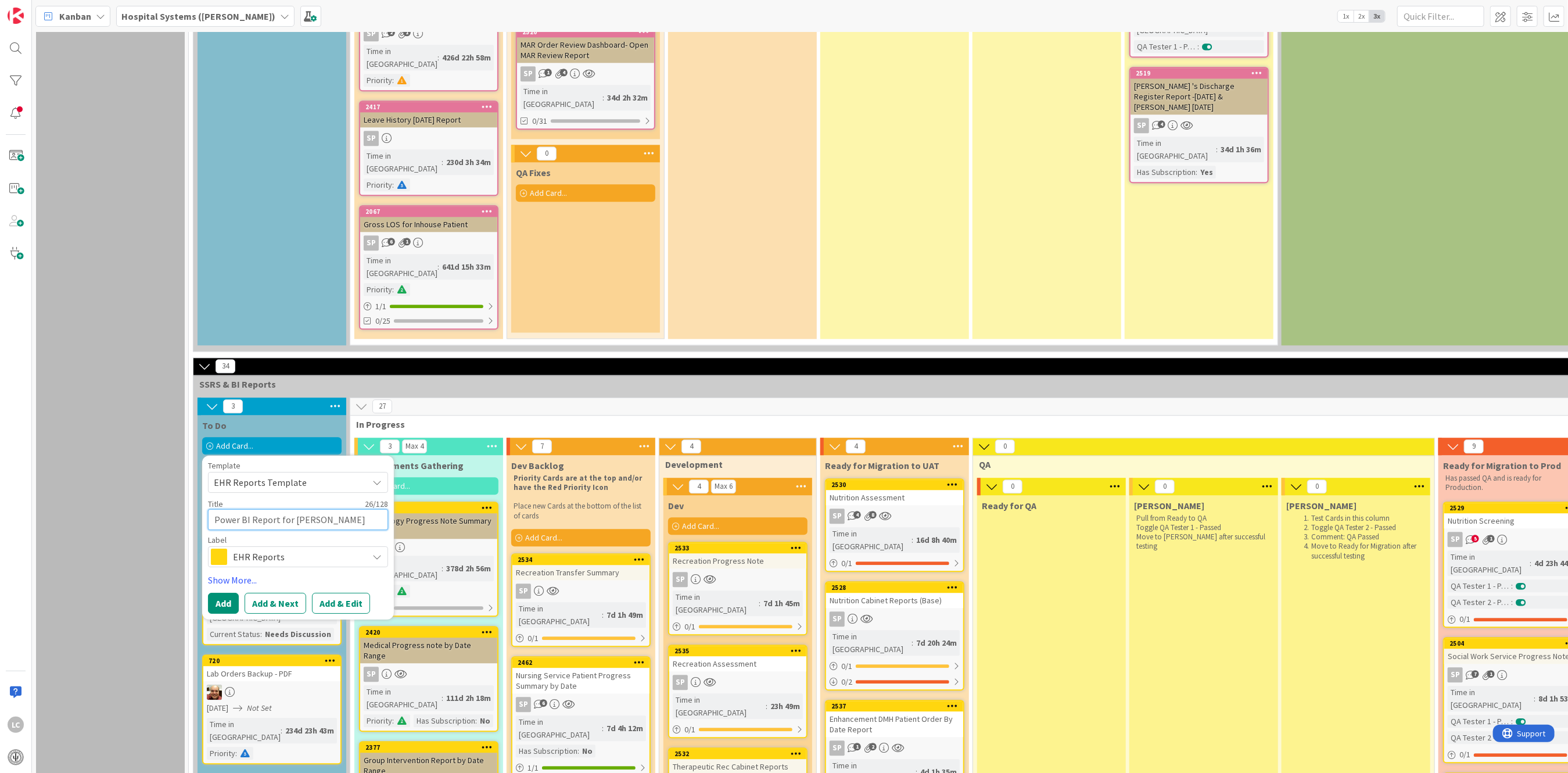
type textarea "x"
type textarea "Power BI Report for [PERSON_NAME]"
type textarea "x"
type textarea "Power BI Report for [PERSON_NAME]"
type textarea "x"
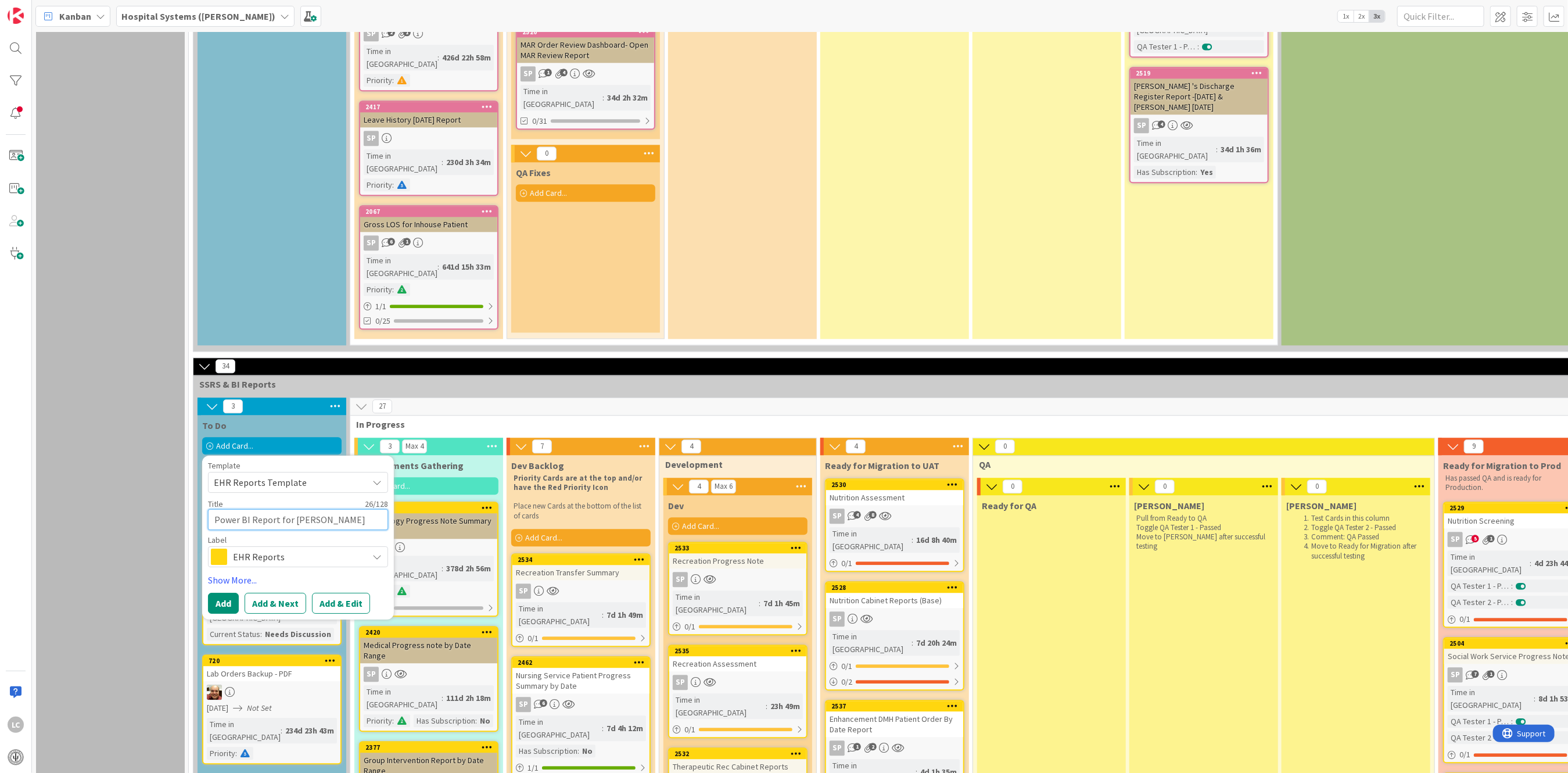
type textarea "Power BI Report for [PERSON_NAME]-"
type textarea "x"
type textarea "Power BI Report for [PERSON_NAME]-"
type textarea "x"
type textarea "Power BI Report for [PERSON_NAME]- V"
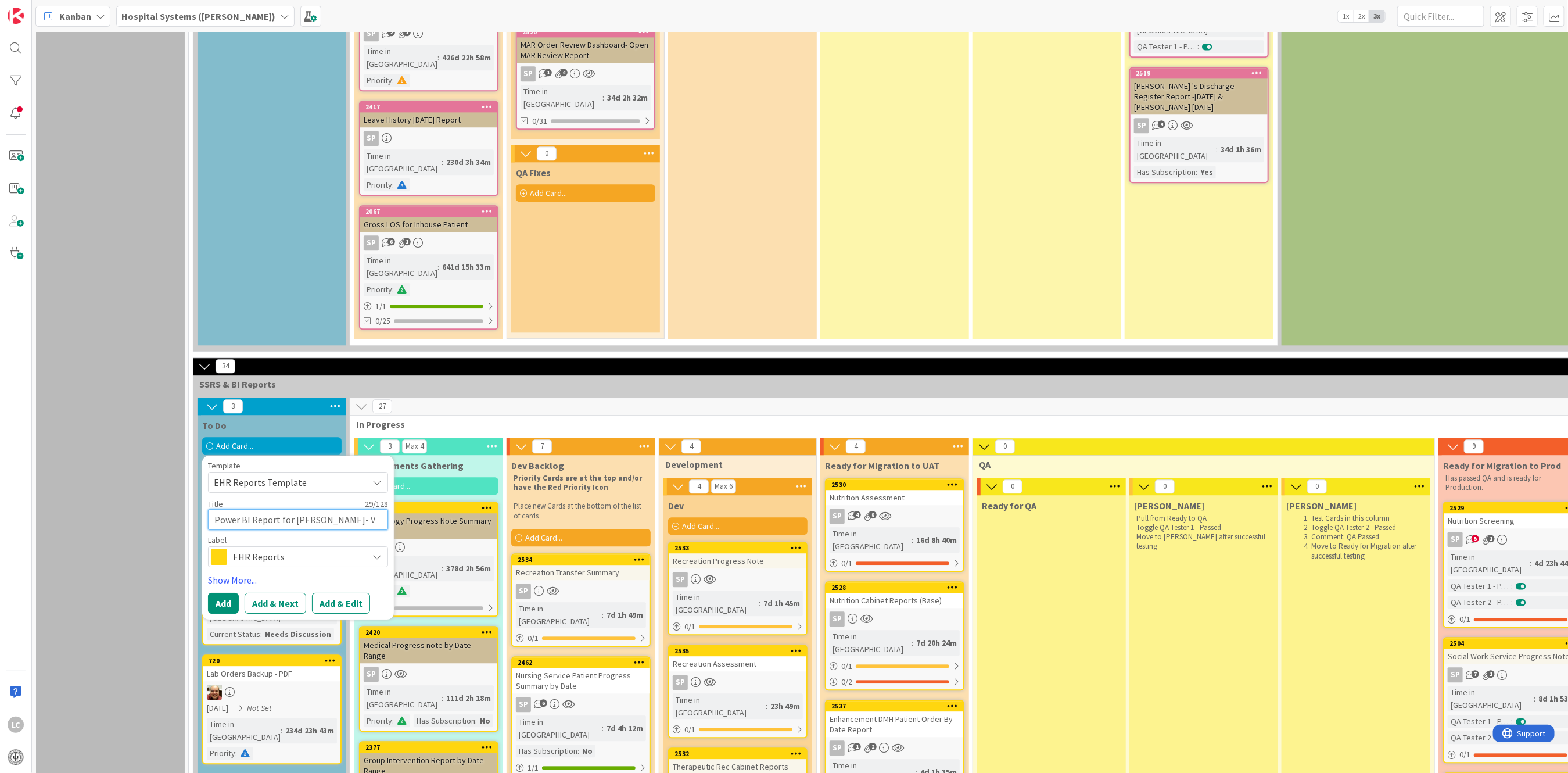
type textarea "x"
type textarea "Power BI Report for [PERSON_NAME]- Ve"
type textarea "x"
type textarea "Power BI Report for [PERSON_NAME]- Ver"
type textarea "x"
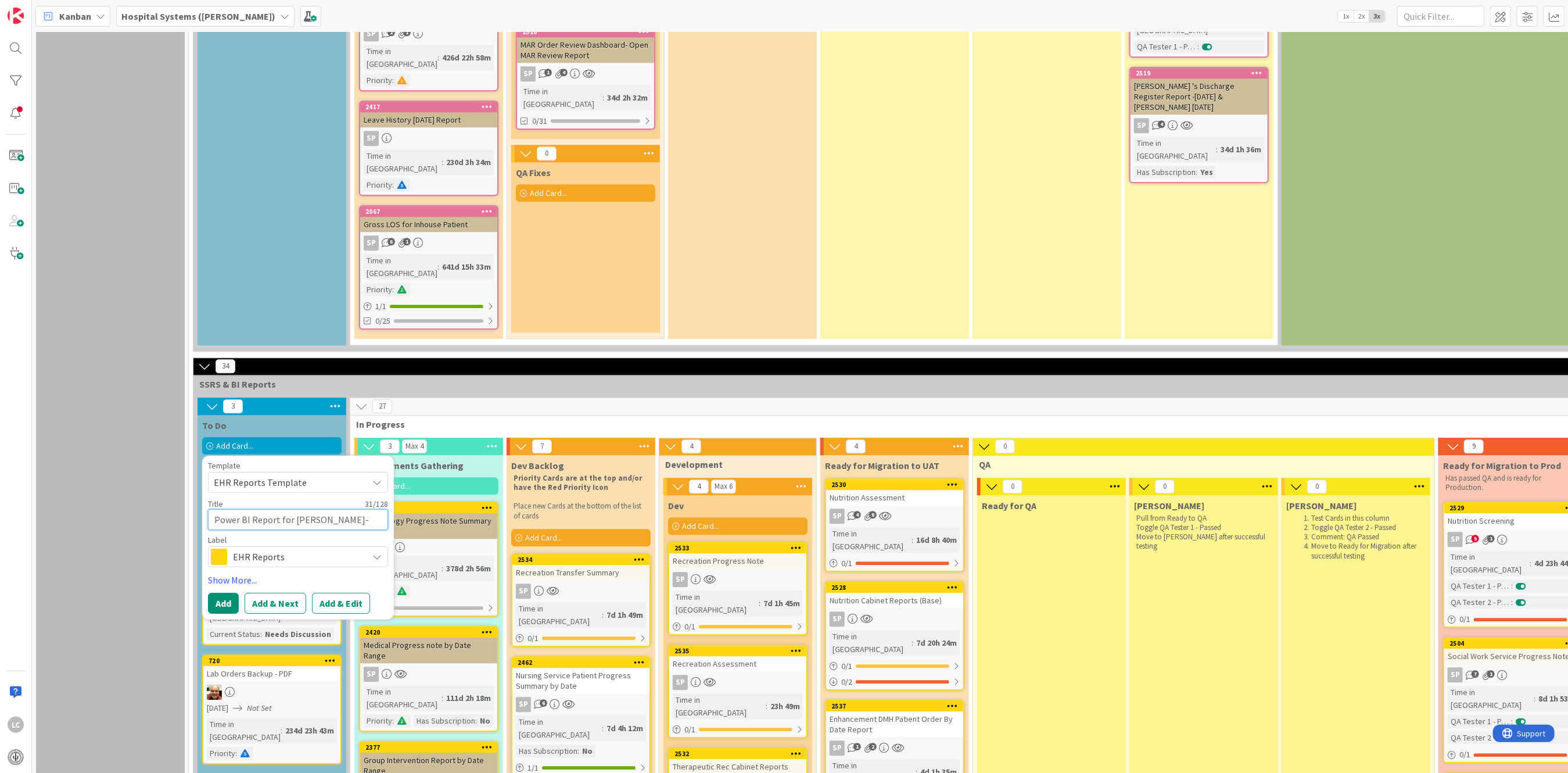
type textarea "Power BI Report for [PERSON_NAME]"
type textarea "x"
type textarea "Power BI Report for [PERSON_NAME]- Verbal"
type textarea "x"
type textarea "Power BI Report for [PERSON_NAME]- Verbal"
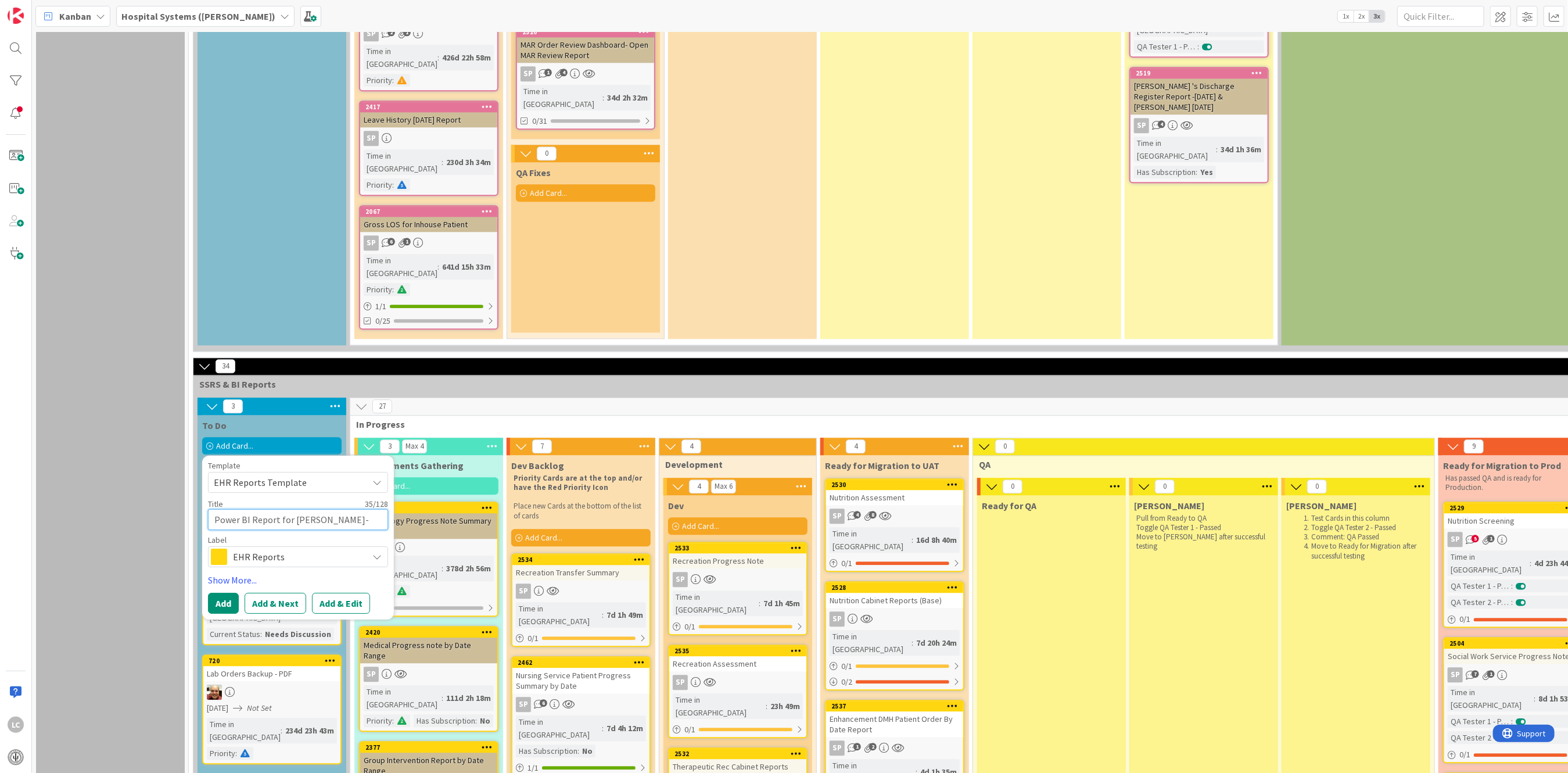
type textarea "x"
type textarea "Power BI Report for [PERSON_NAME]- Verbal O"
type textarea "x"
type textarea "Power BI Report for [PERSON_NAME]- Verbal Or"
type textarea "x"
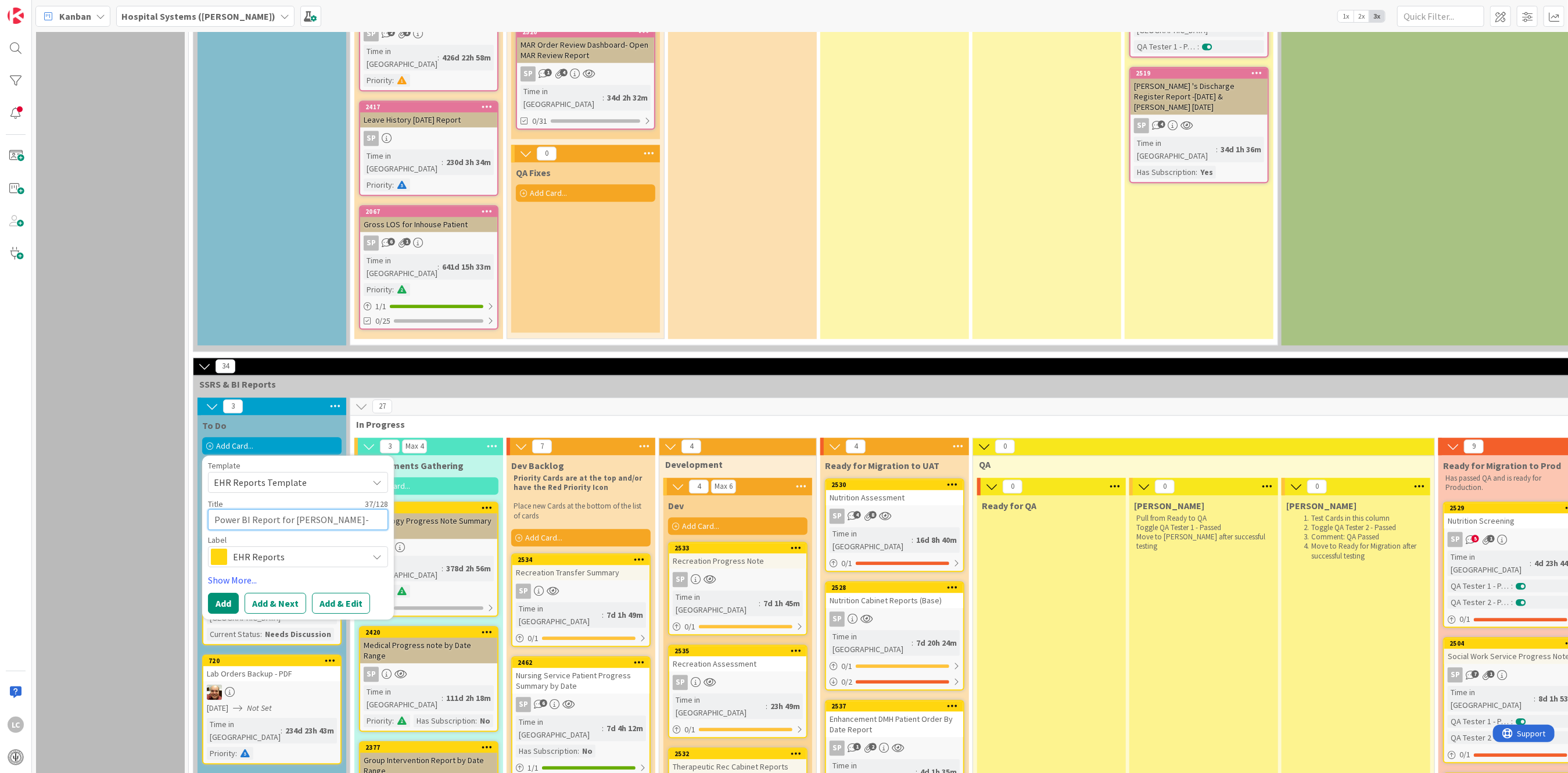
type textarea "Power BI Report for [PERSON_NAME]- Verbal Ord"
type textarea "x"
type textarea "Power BI Report for [PERSON_NAME]- Verbal Orde"
type textarea "x"
type textarea "Power BI Report for [PERSON_NAME]- Verbal Order"
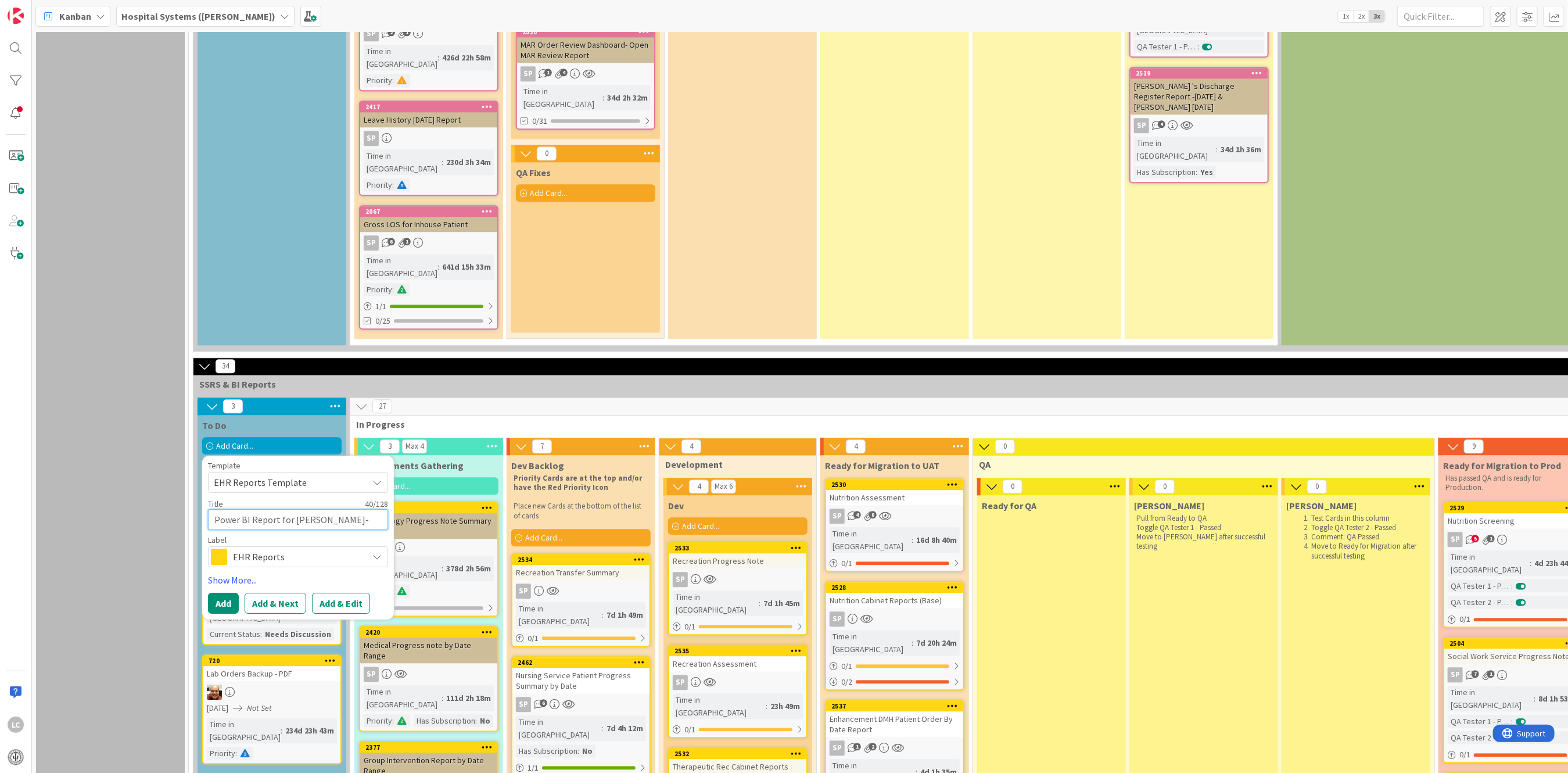
type textarea "x"
type textarea "Power BI Report for [PERSON_NAME]- Verbal Orders"
click at [381, 552] on icon at bounding box center [376, 556] width 9 height 9
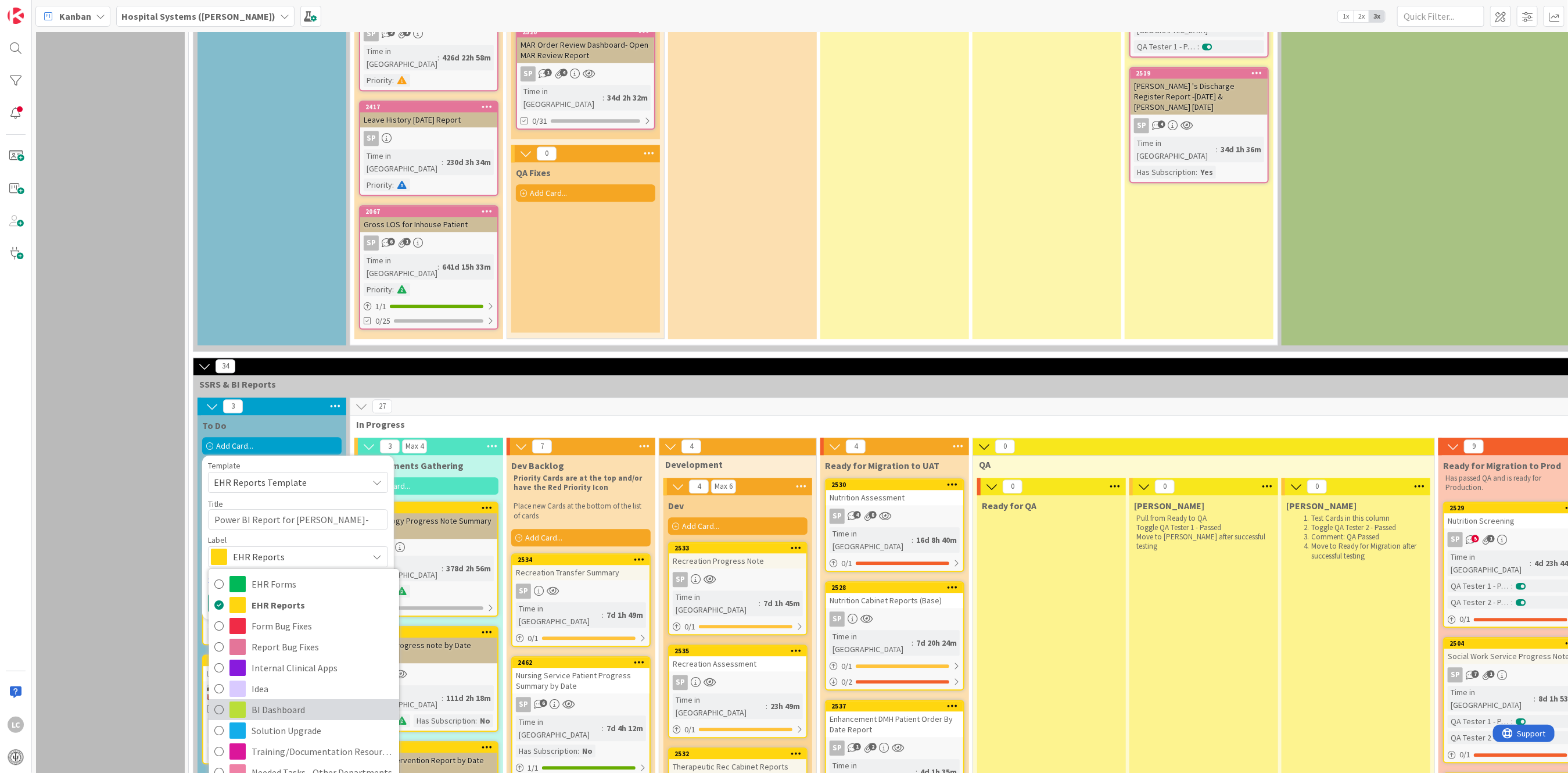
click at [220, 701] on icon at bounding box center [218, 709] width 9 height 17
type textarea "x"
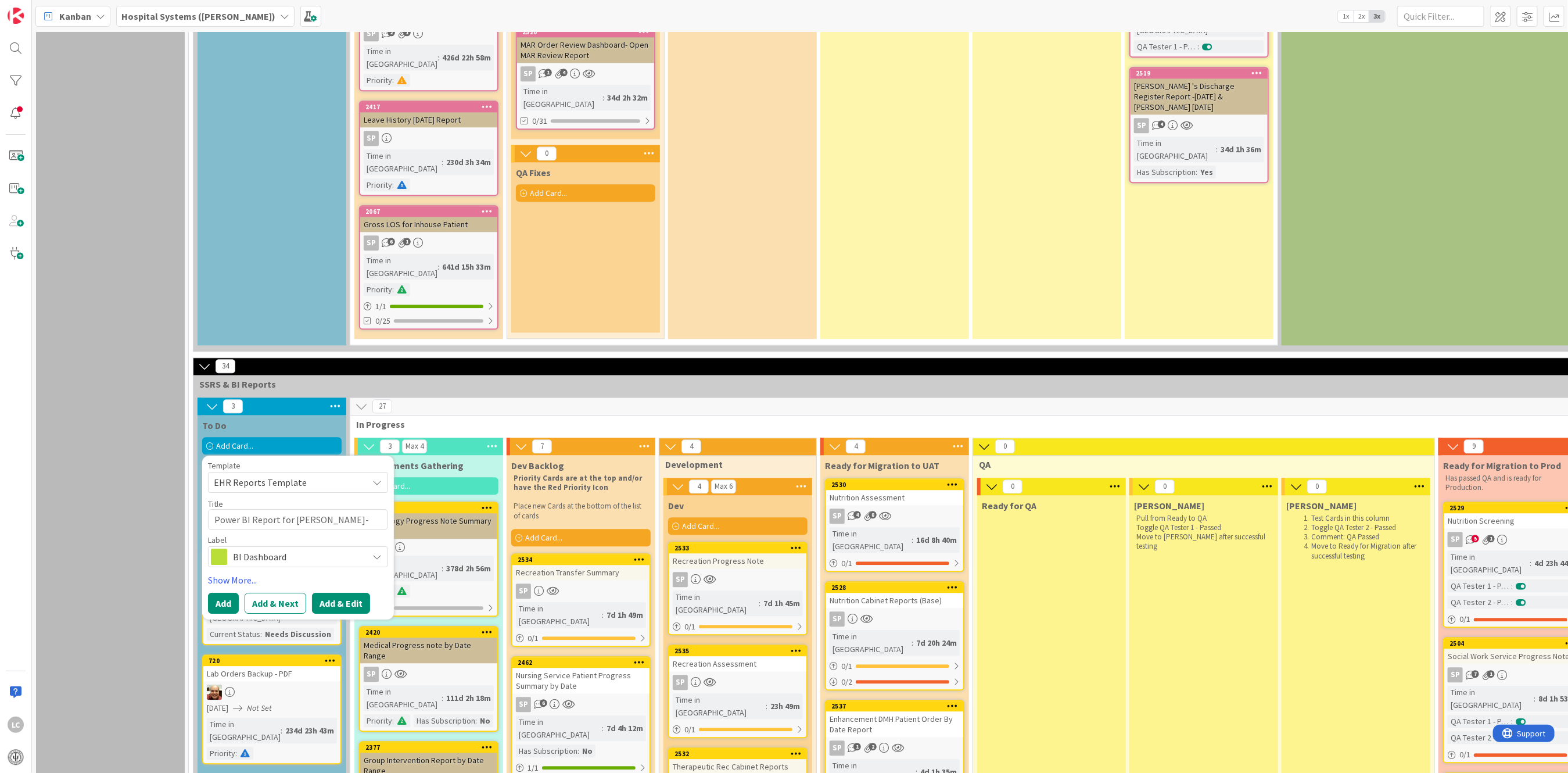
click at [341, 592] on button "Add & Edit" at bounding box center [341, 603] width 58 height 21
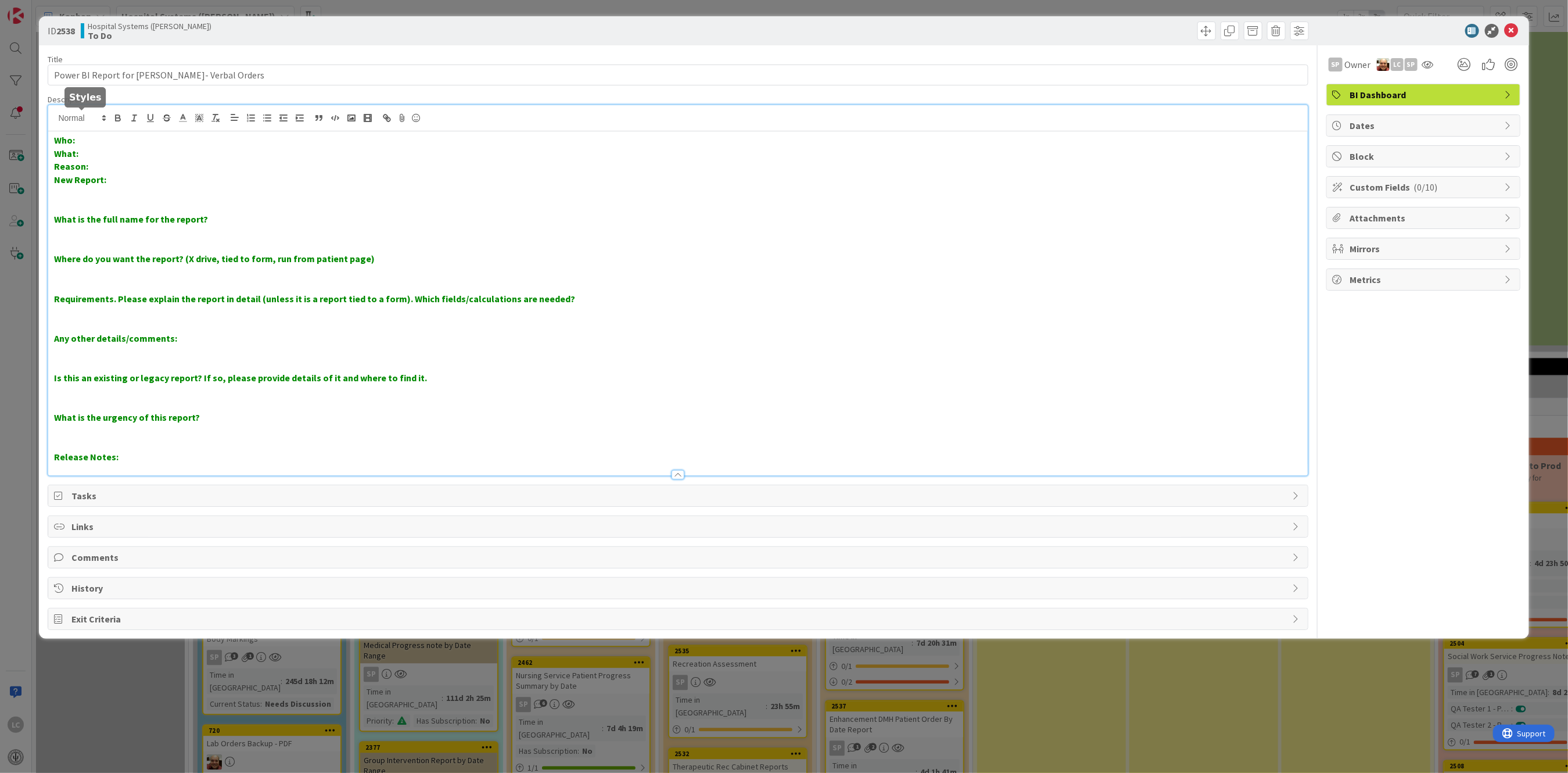
click at [98, 112] on div "Who: What: Reason: New Report: What is the full name for the report? Where do y…" at bounding box center [678, 290] width 1259 height 370
click at [84, 154] on p "What:" at bounding box center [678, 153] width 1248 height 13
click at [98, 165] on p "Reason:" at bounding box center [678, 166] width 1248 height 13
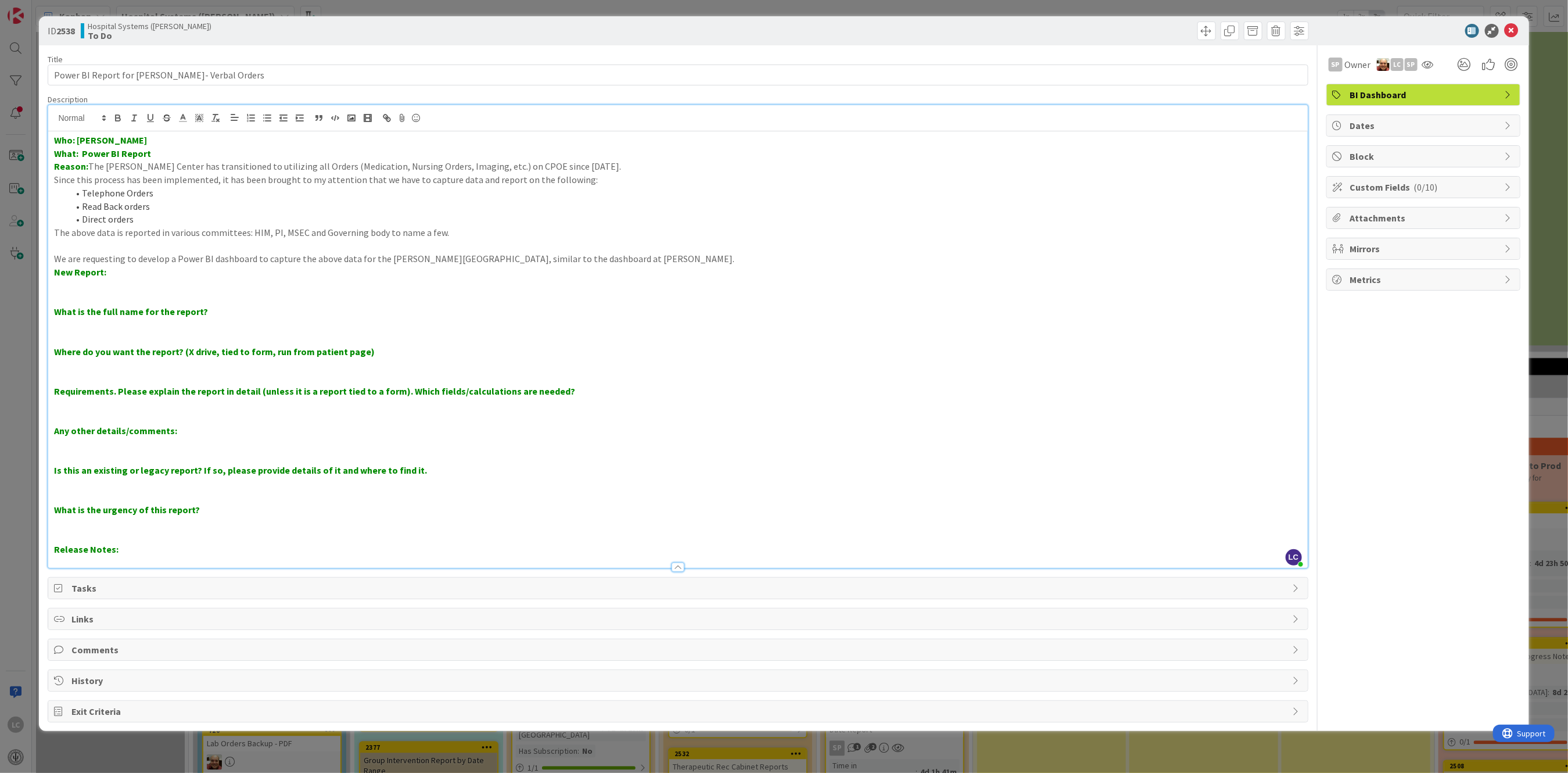
click at [206, 309] on p "What is the full name for the report?" at bounding box center [678, 312] width 1248 height 13
click at [598, 257] on p "We are requesting to develop a Power BI dashboard to capture the above data for…" at bounding box center [678, 259] width 1248 height 13
click at [55, 279] on p "New Report:" at bounding box center [678, 272] width 1248 height 13
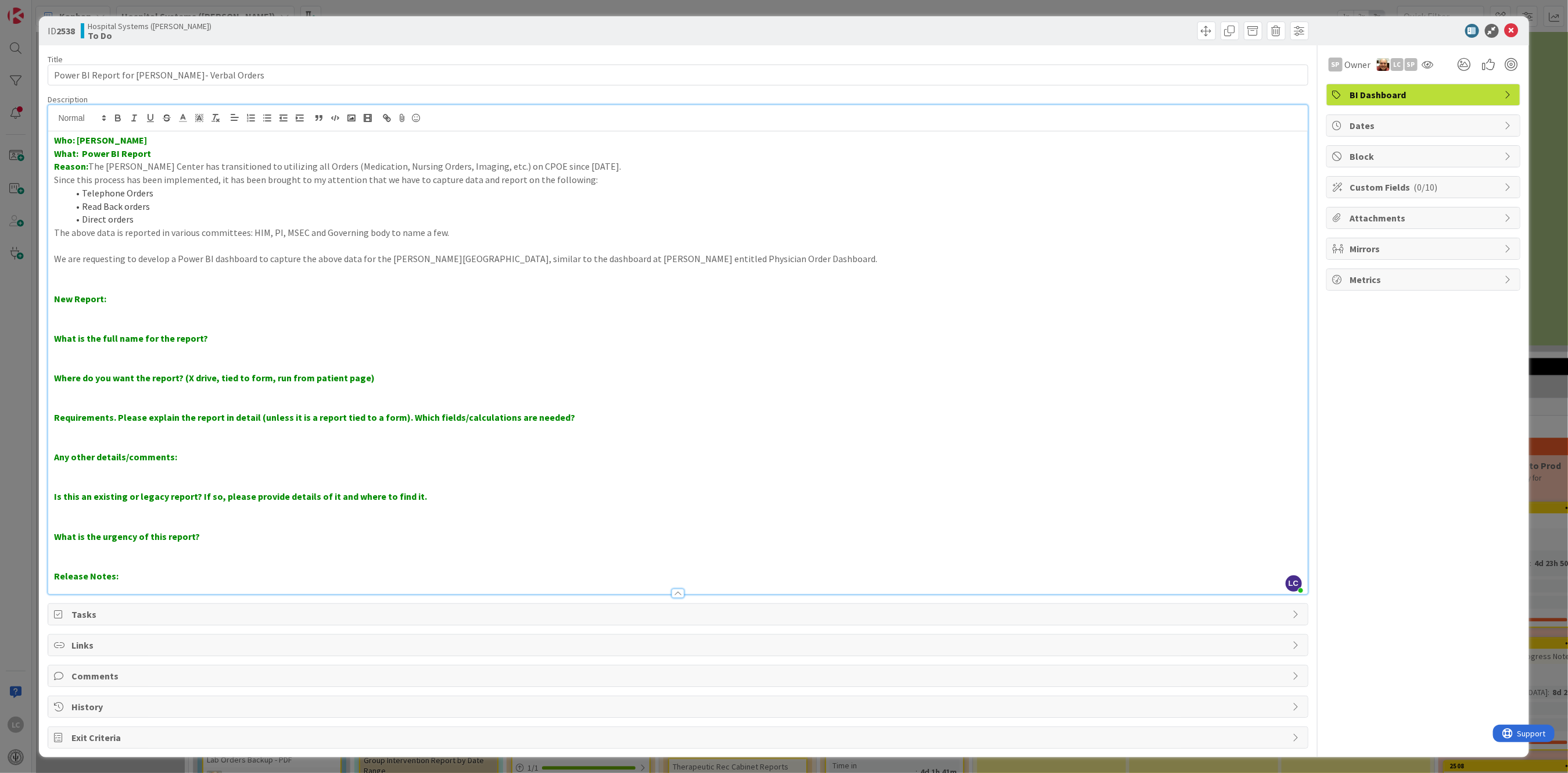
click at [67, 231] on p "The above data is reported in various committees: HIM, PI, MSEC and Governing b…" at bounding box center [678, 232] width 1248 height 13
drag, startPoint x: 631, startPoint y: 257, endPoint x: 701, endPoint y: 257, distance: 70.0
click at [701, 257] on p "We are requesting to develop a Power BI dashboard to capture the above data for…" at bounding box center [678, 259] width 1248 height 13
click at [236, 330] on p at bounding box center [678, 325] width 1248 height 13
click at [207, 337] on p "What is the full name for the report?" at bounding box center [678, 338] width 1248 height 13
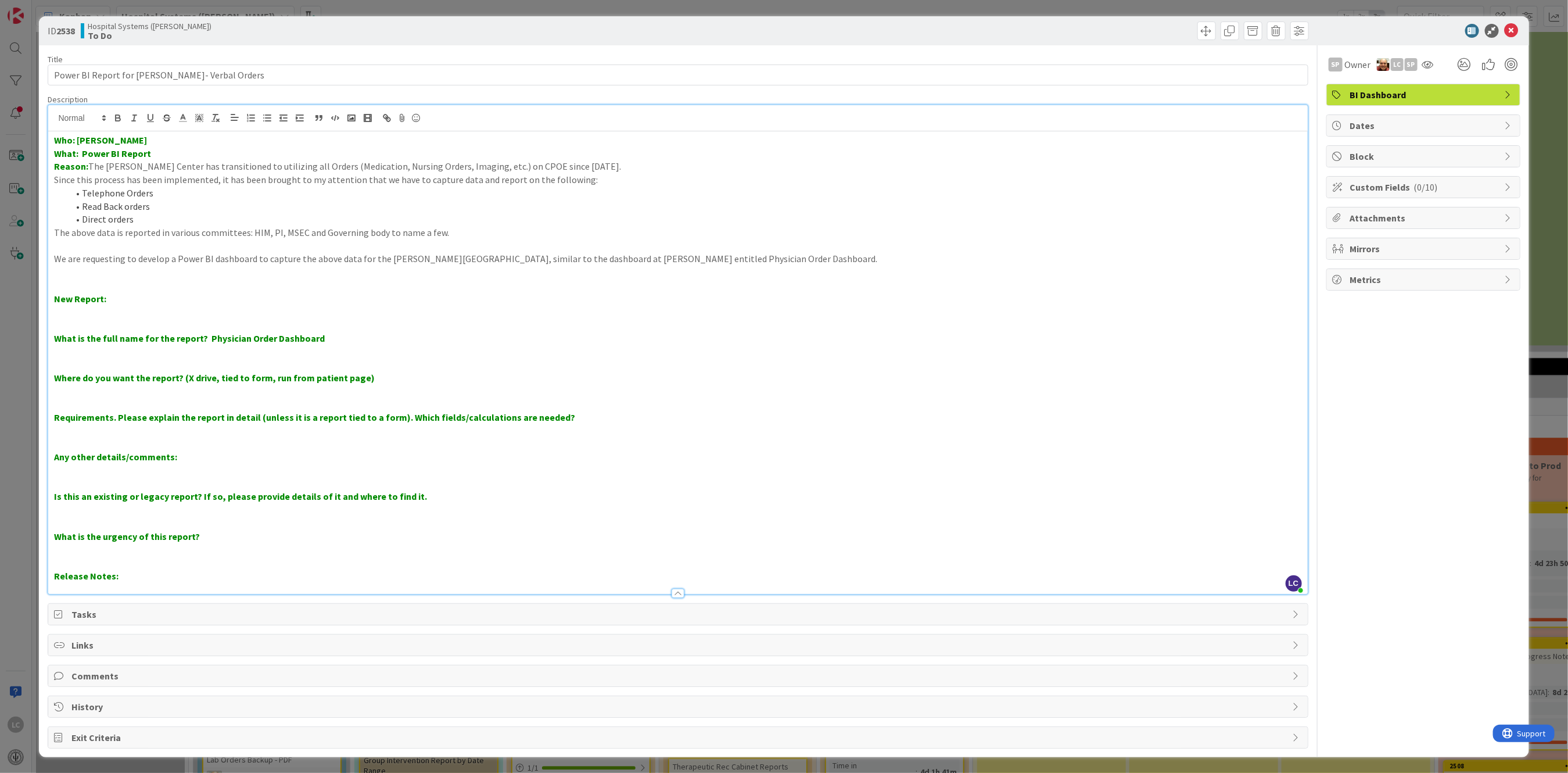
click at [115, 299] on p "New Report:" at bounding box center [678, 299] width 1248 height 13
drag, startPoint x: 106, startPoint y: 298, endPoint x: 250, endPoint y: 291, distance: 144.2
click at [250, 291] on div "Who: [PERSON_NAME] What: Power BI Report Reason: The [PERSON_NAME] Center has t…" at bounding box center [678, 363] width 1259 height 463
drag, startPoint x: 303, startPoint y: 292, endPoint x: 112, endPoint y: 301, distance: 191.2
click at [112, 301] on p "New Report: Mimic the existing Physician Order Dashboard" at bounding box center [678, 299] width 1248 height 13
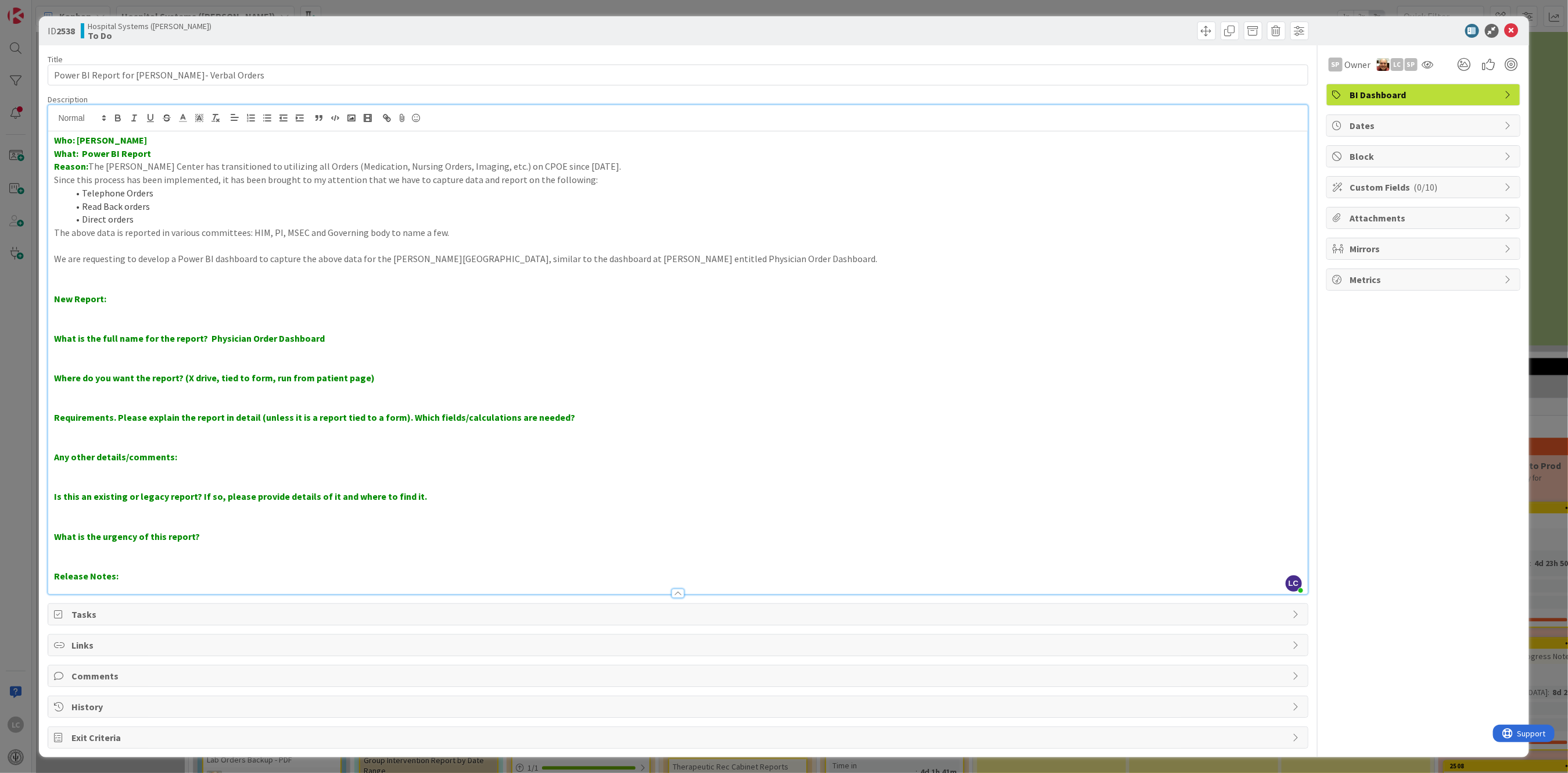
drag, startPoint x: 544, startPoint y: 337, endPoint x: 575, endPoint y: 343, distance: 31.6
click at [547, 339] on p "What is the full name for the report? Physician Order Dashboard" at bounding box center [678, 338] width 1248 height 13
click at [1505, 27] on icon at bounding box center [1511, 31] width 14 height 14
